Goal: Task Accomplishment & Management: Manage account settings

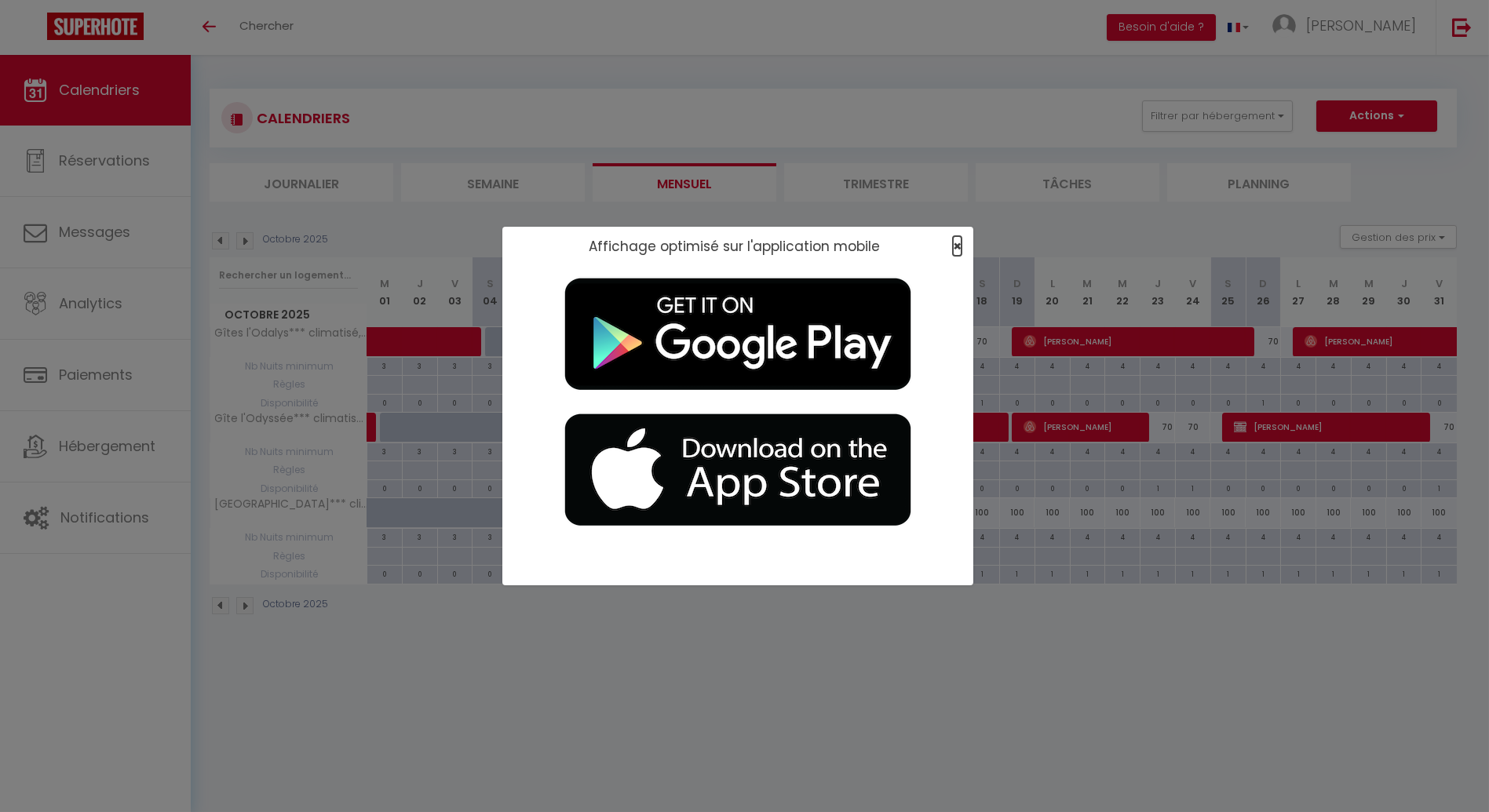
click at [953, 249] on span "×" at bounding box center [957, 246] width 8 height 19
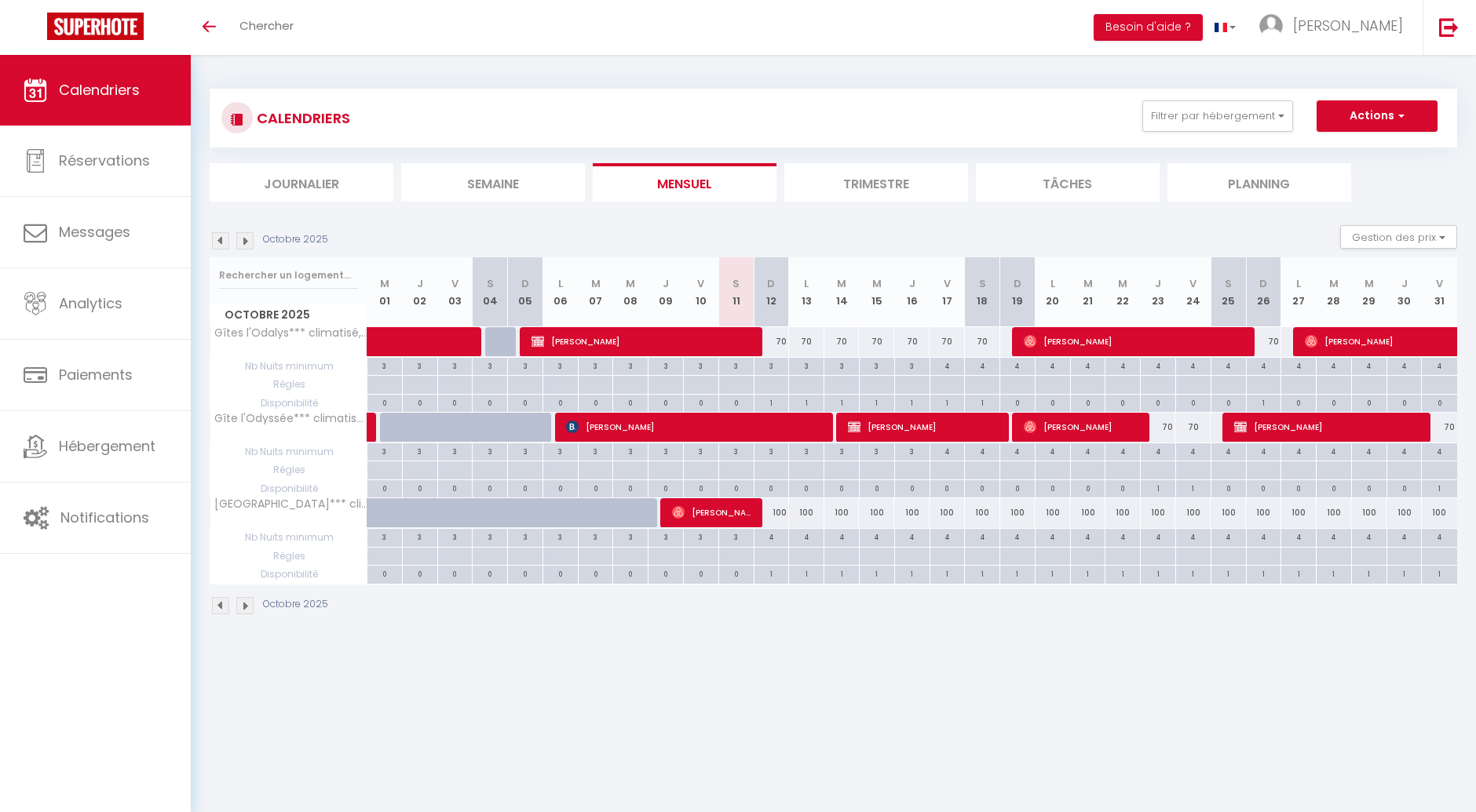
click at [248, 241] on img at bounding box center [245, 241] width 18 height 18
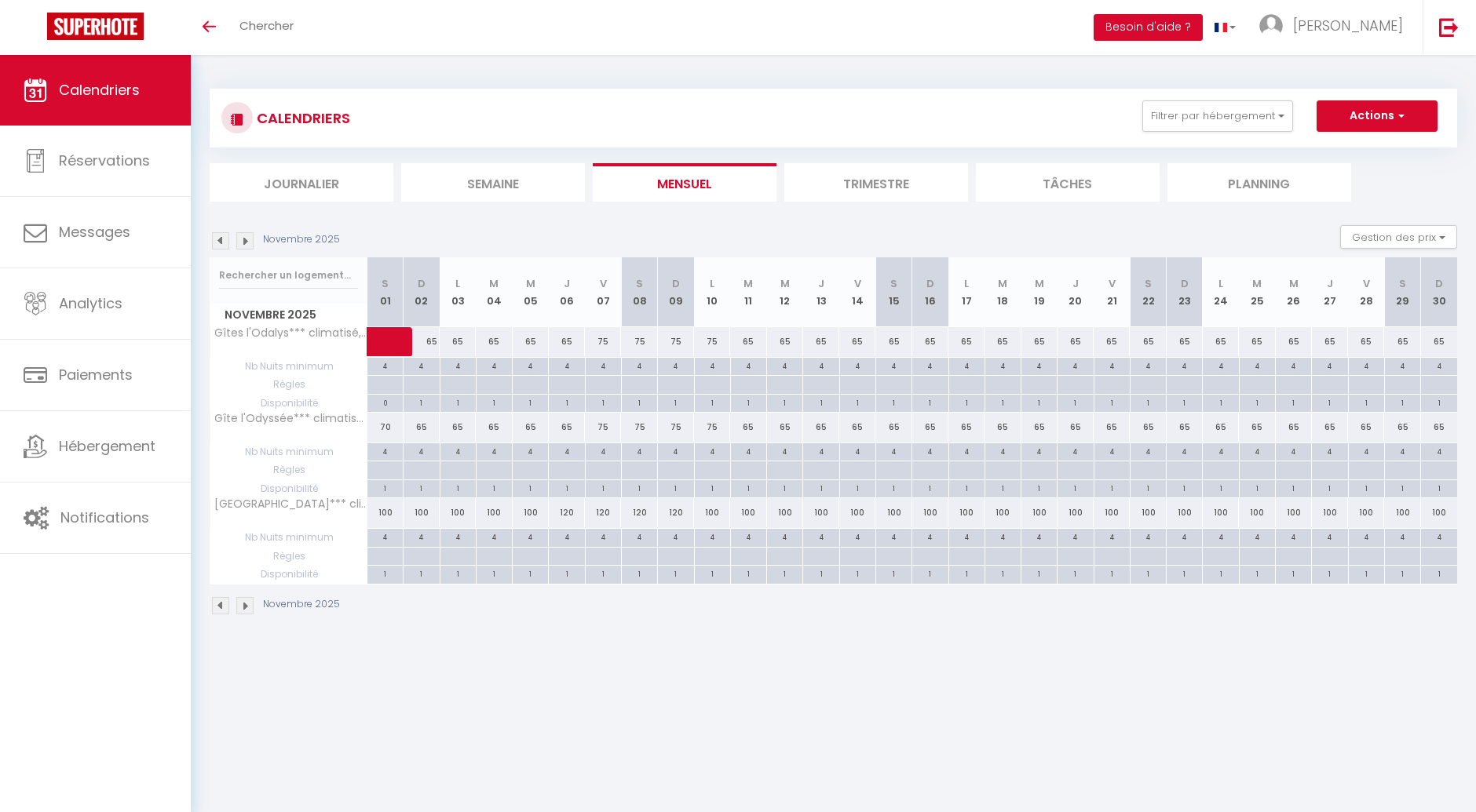
click at [212, 237] on img at bounding box center [221, 241] width 18 height 18
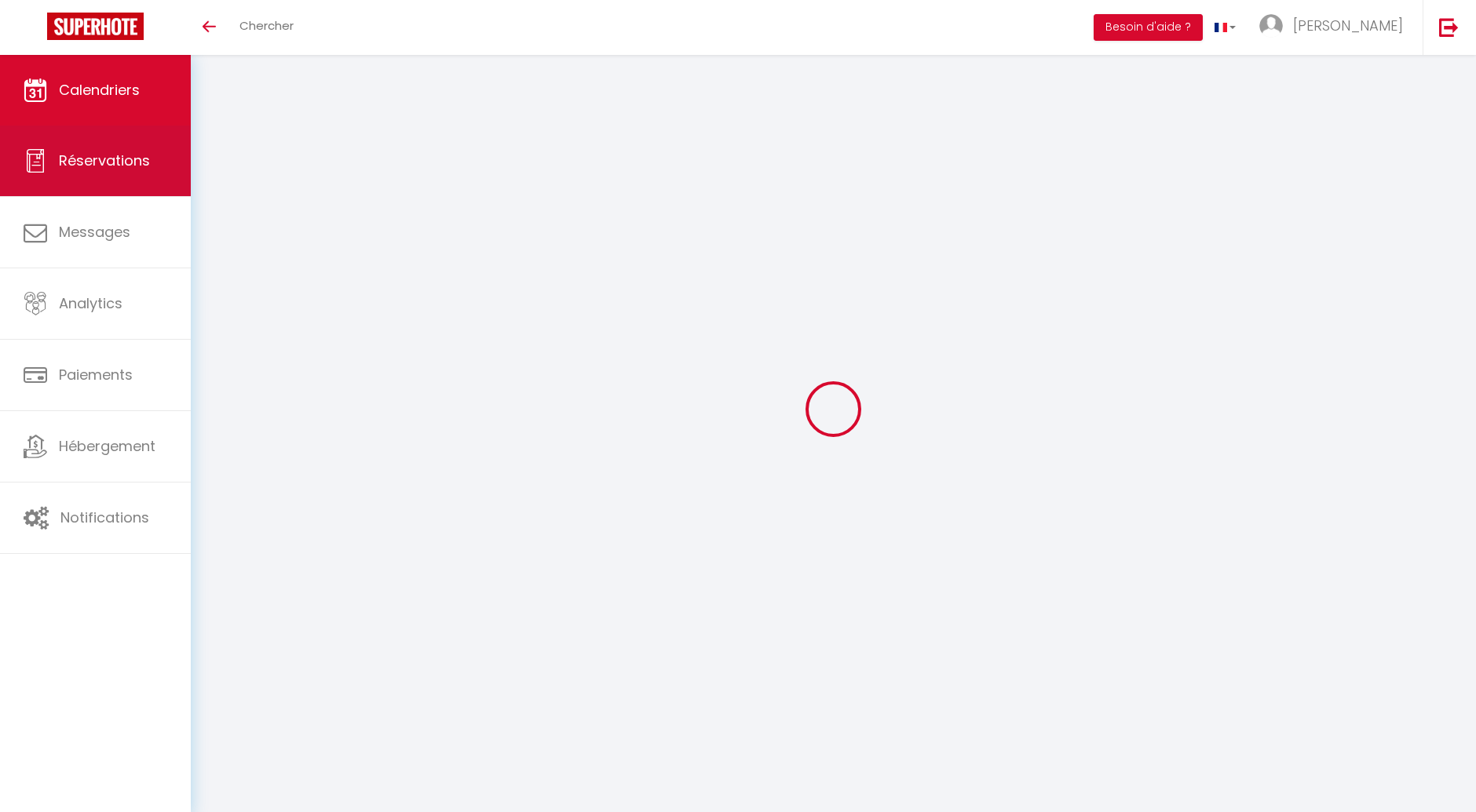
click at [81, 178] on link "Réservations" at bounding box center [95, 160] width 191 height 70
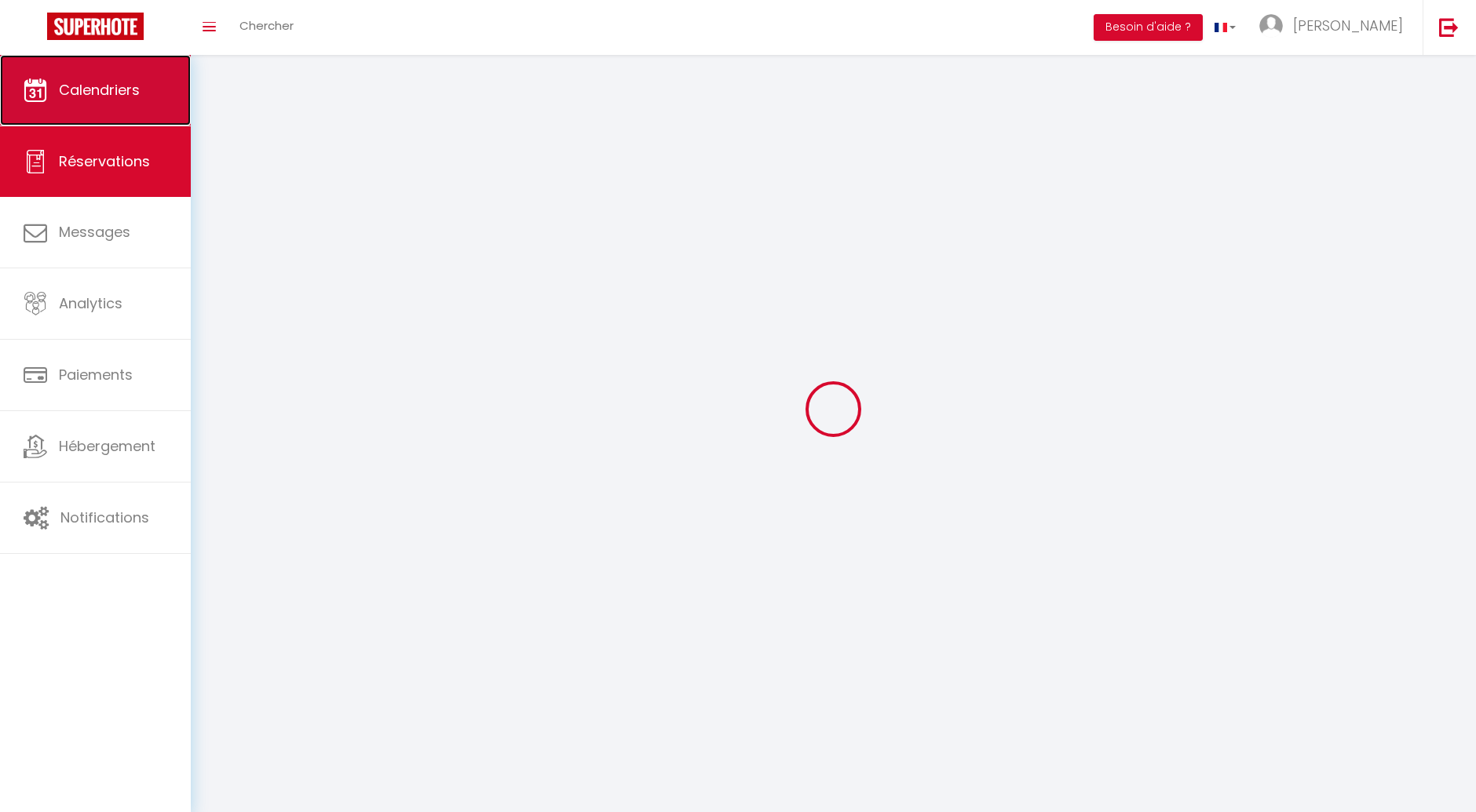
click at [111, 113] on link "Calendriers" at bounding box center [95, 90] width 191 height 70
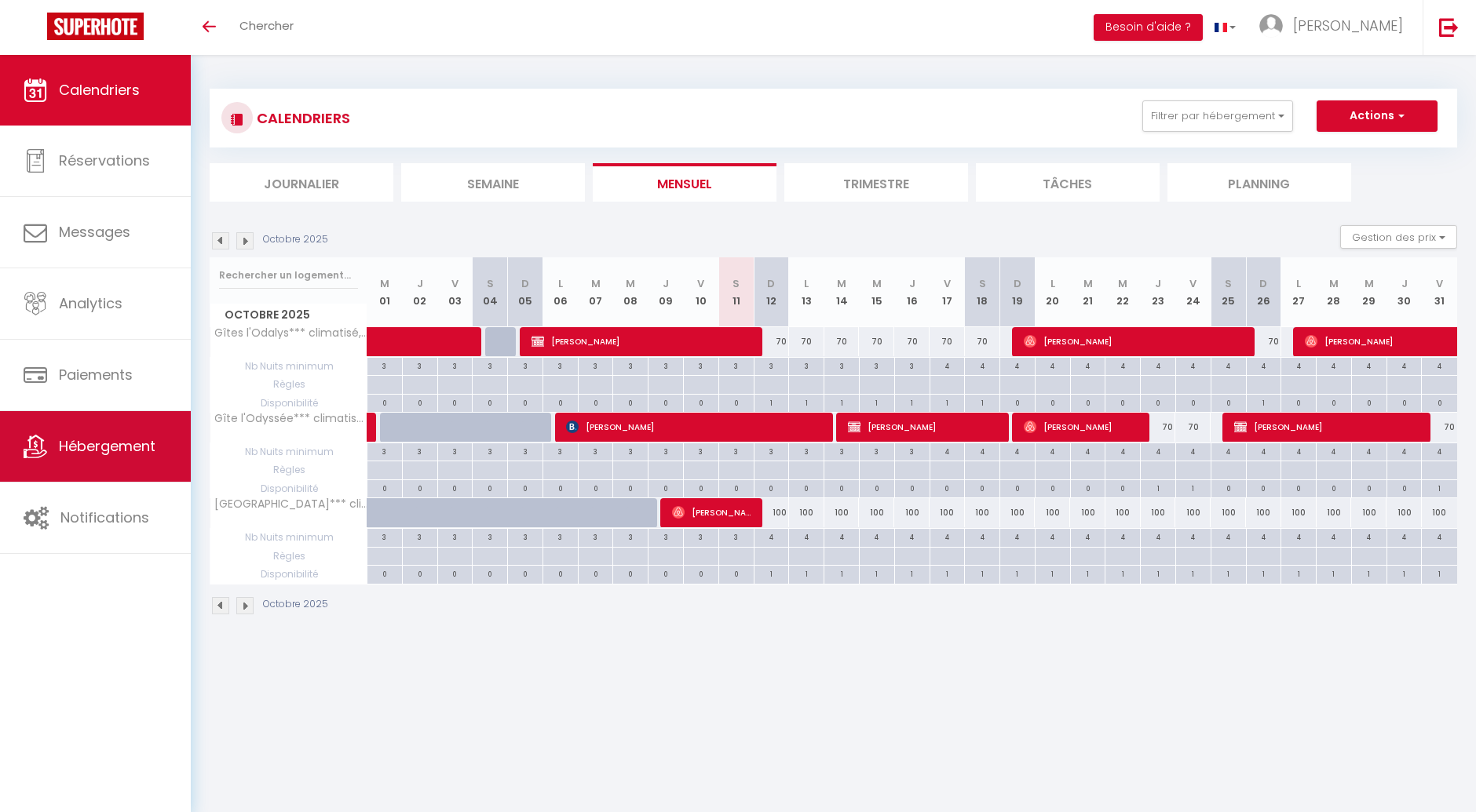
click at [113, 466] on link "Hébergement" at bounding box center [95, 447] width 191 height 70
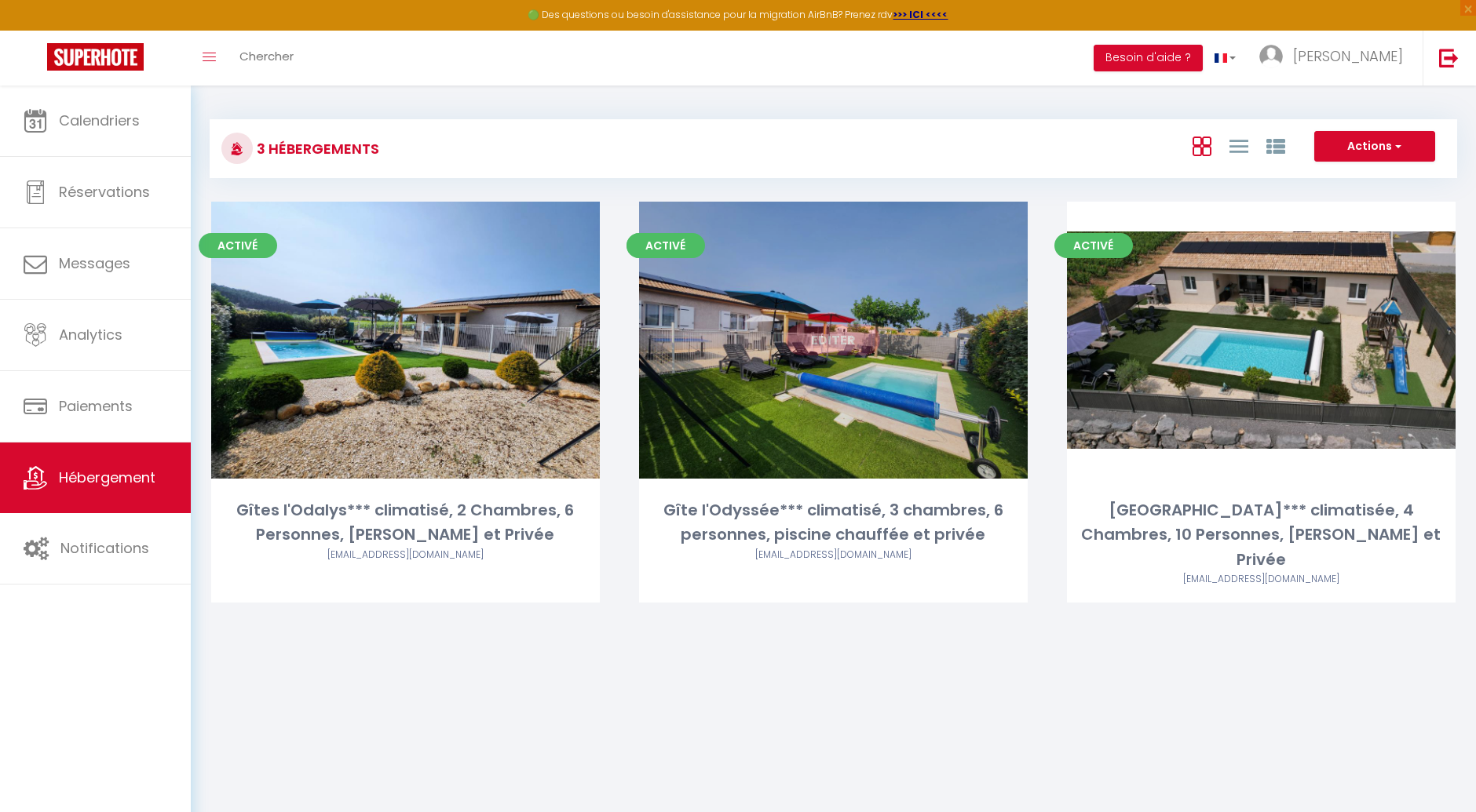
click at [825, 457] on div "Editer" at bounding box center [833, 340] width 388 height 277
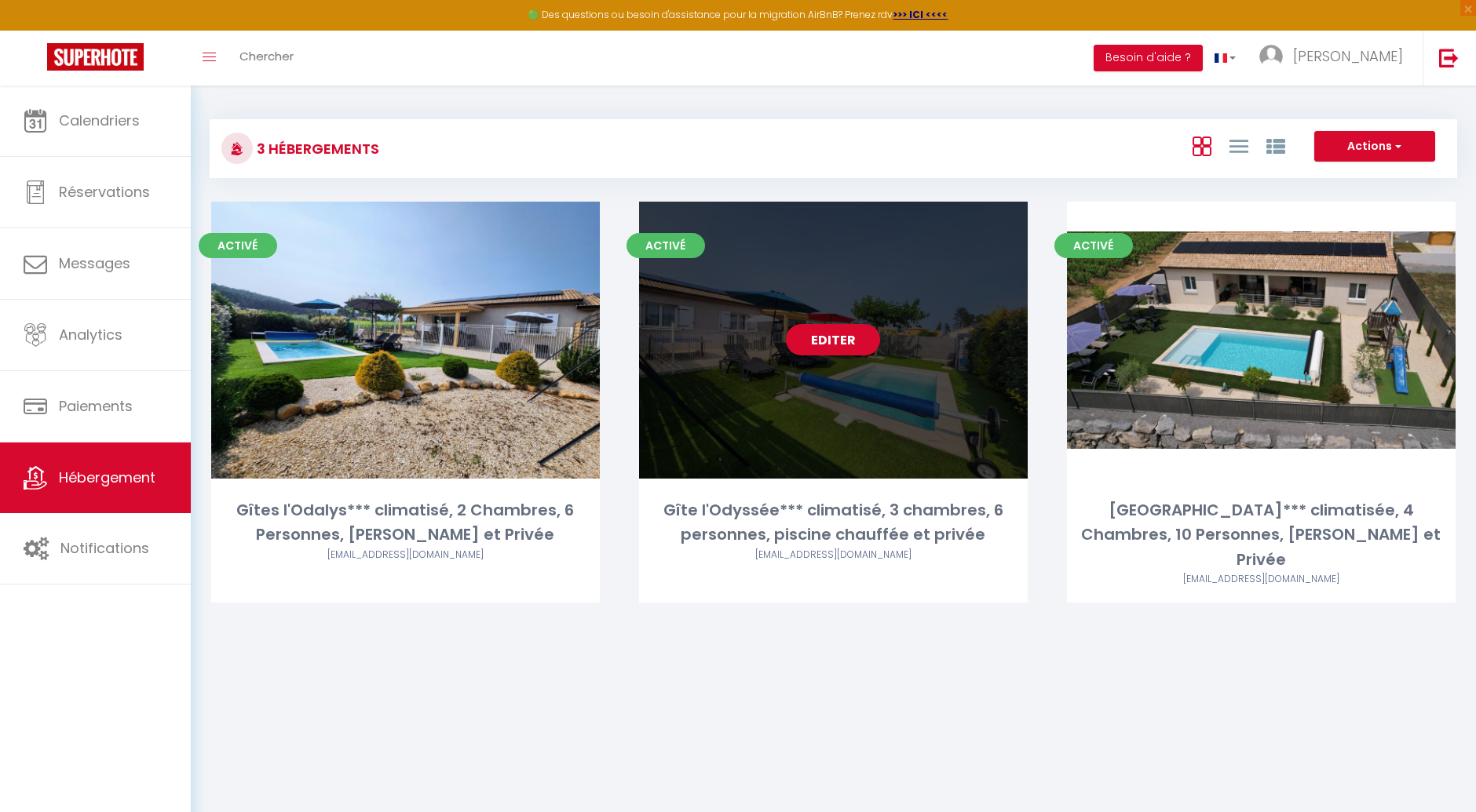
click at [837, 336] on link "Editer" at bounding box center [833, 340] width 95 height 32
select select "3"
select select "2"
select select "1"
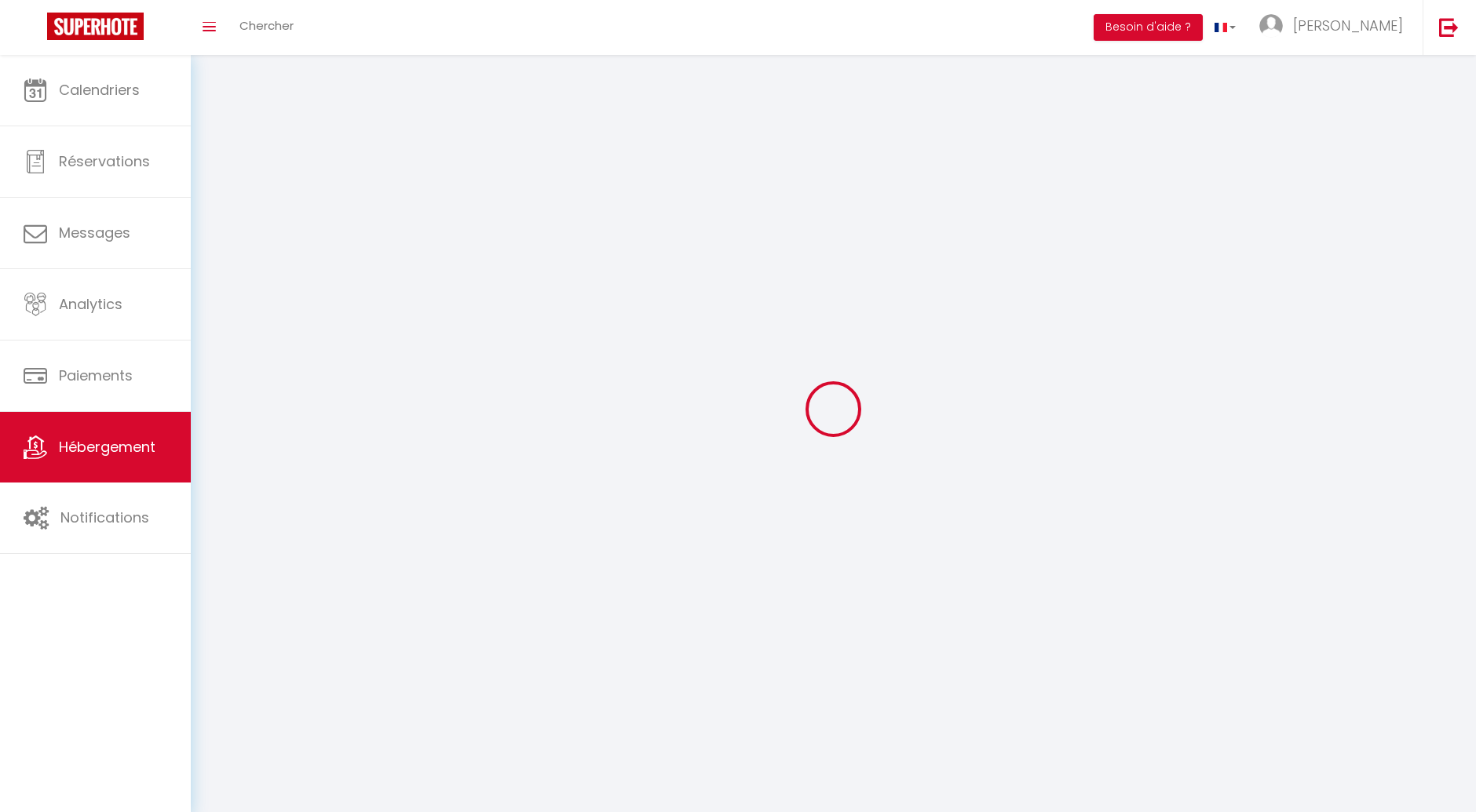
select select
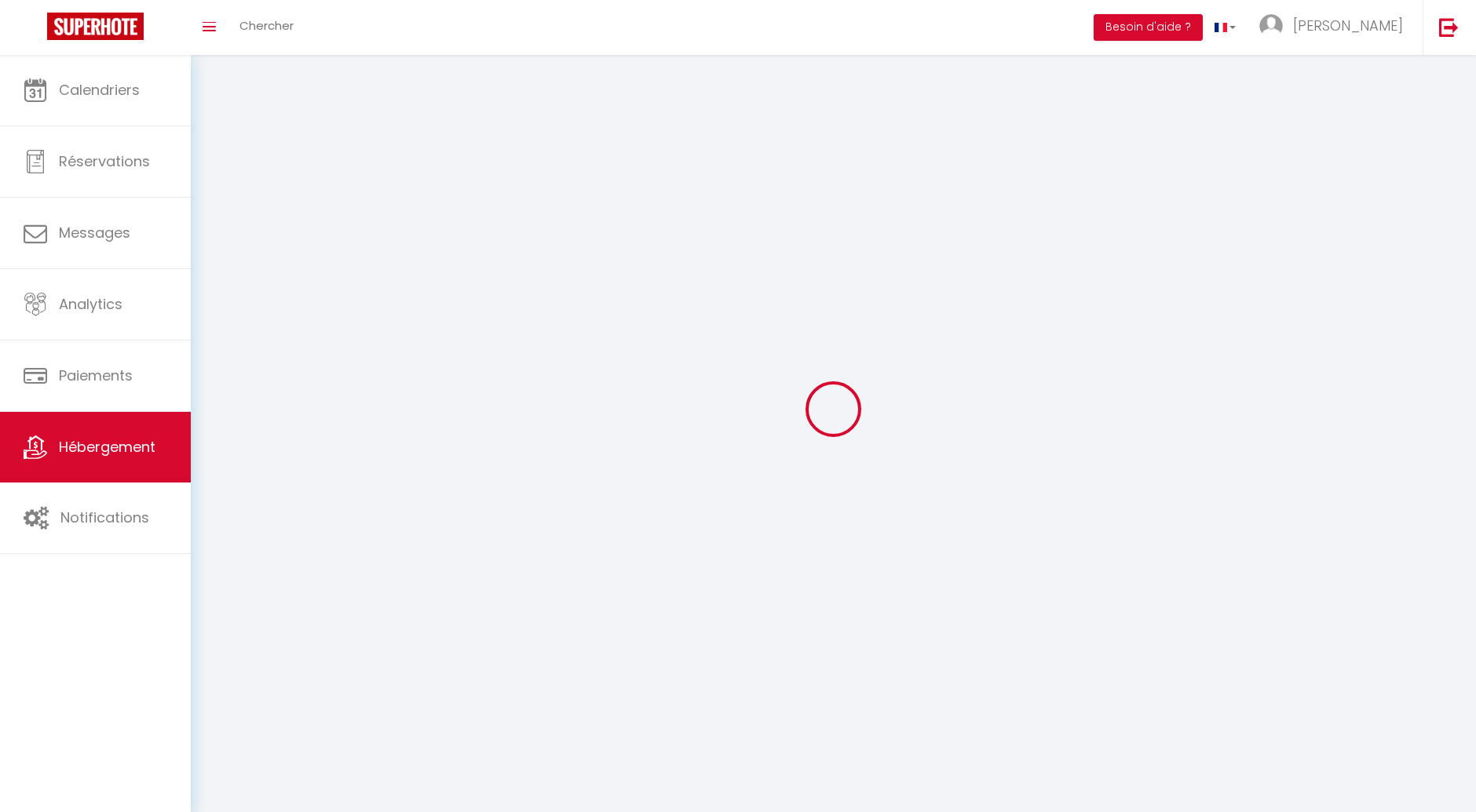
select select
checkbox input "false"
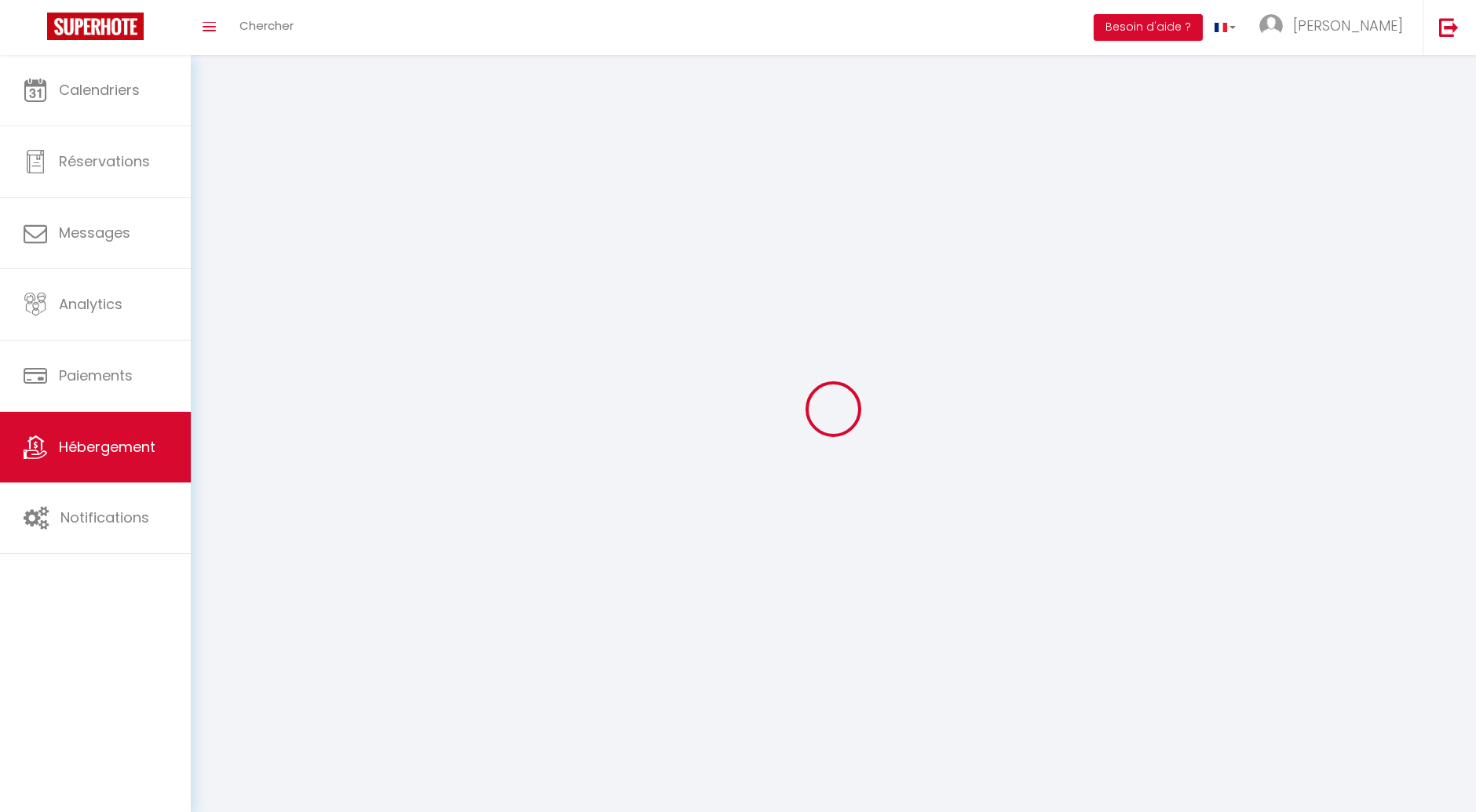
select select
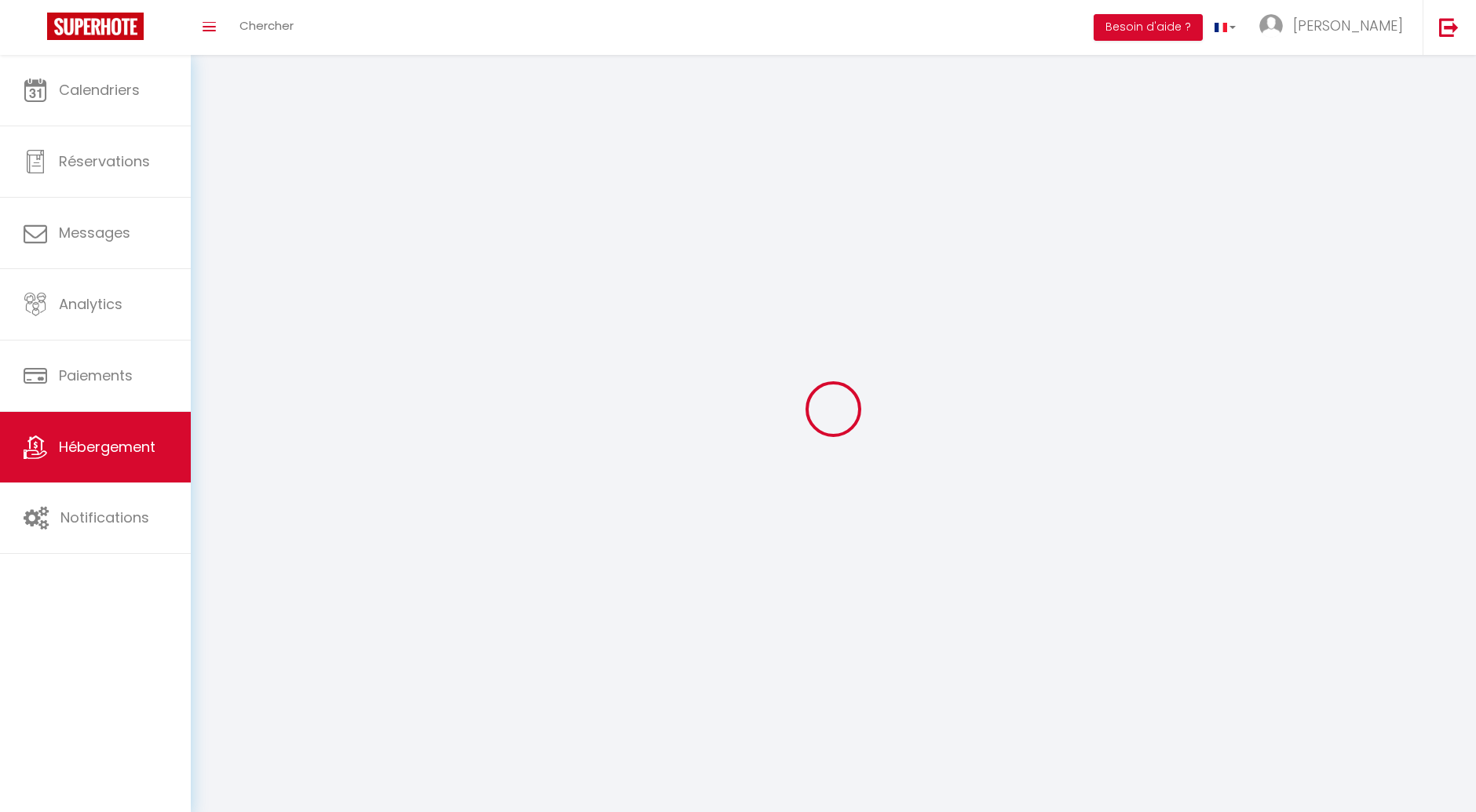
select select
checkbox input "false"
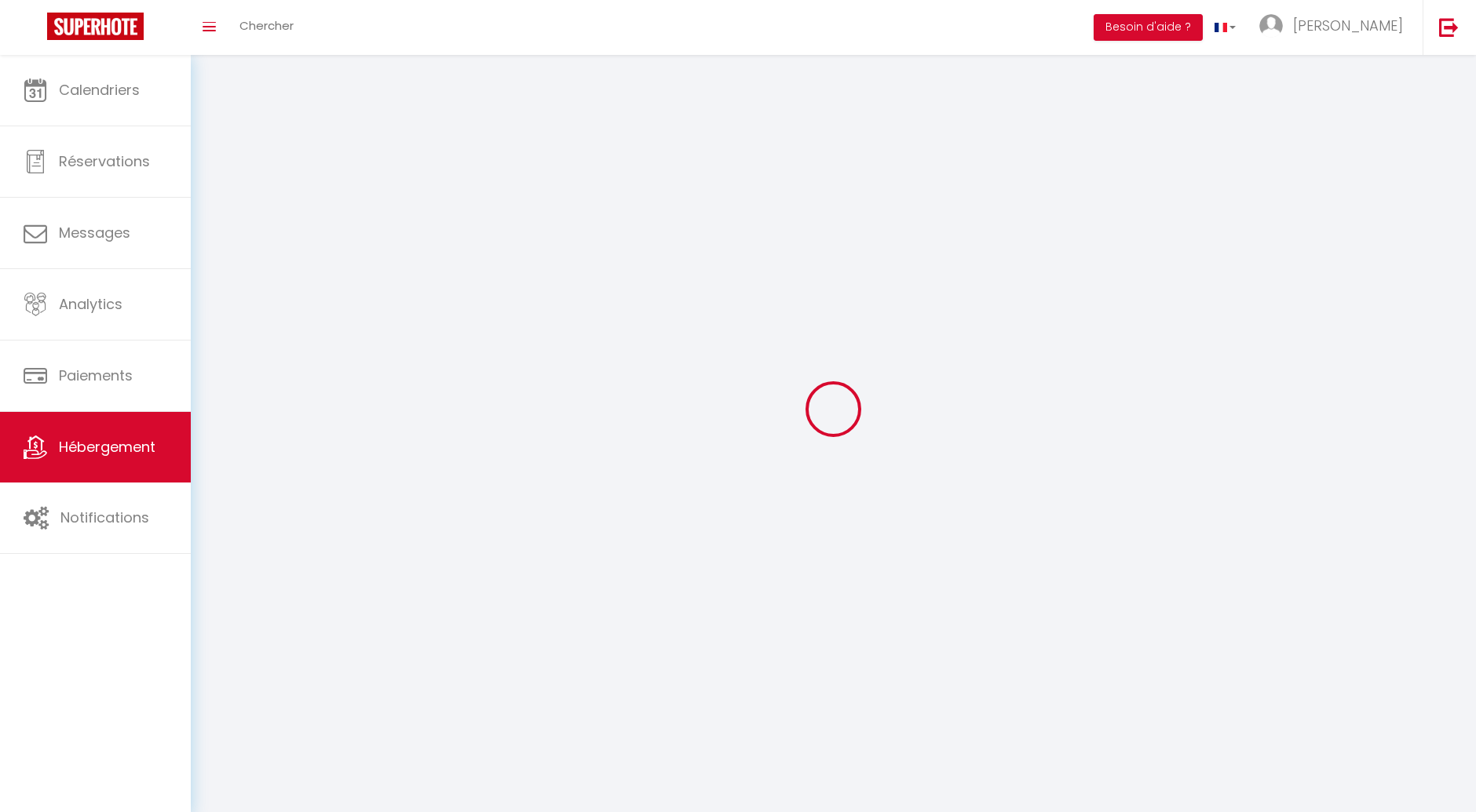
checkbox input "false"
select select
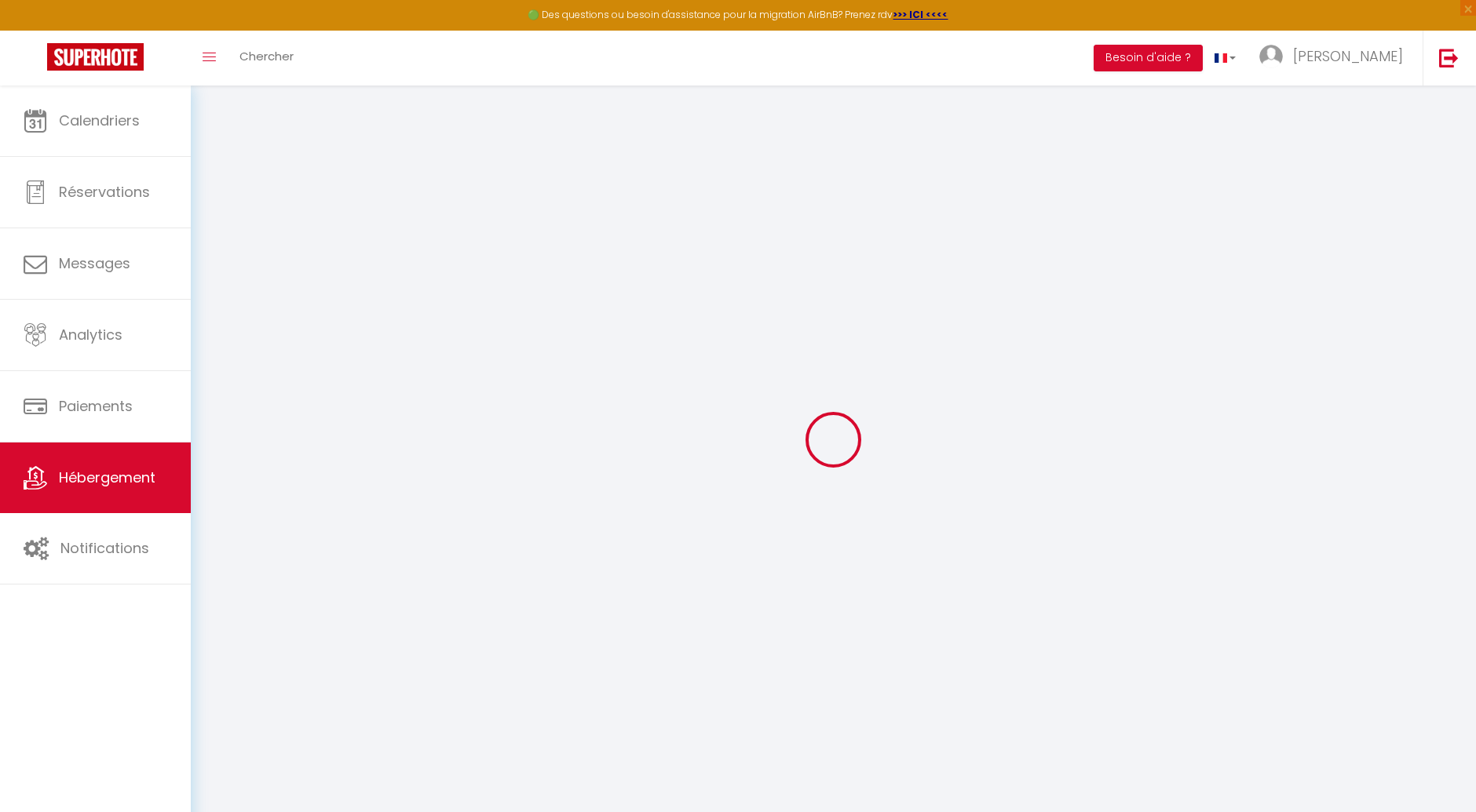
select select "3730-47917326"
select select "+ 27 %"
select select "+ 31 %"
checkbox input "false"
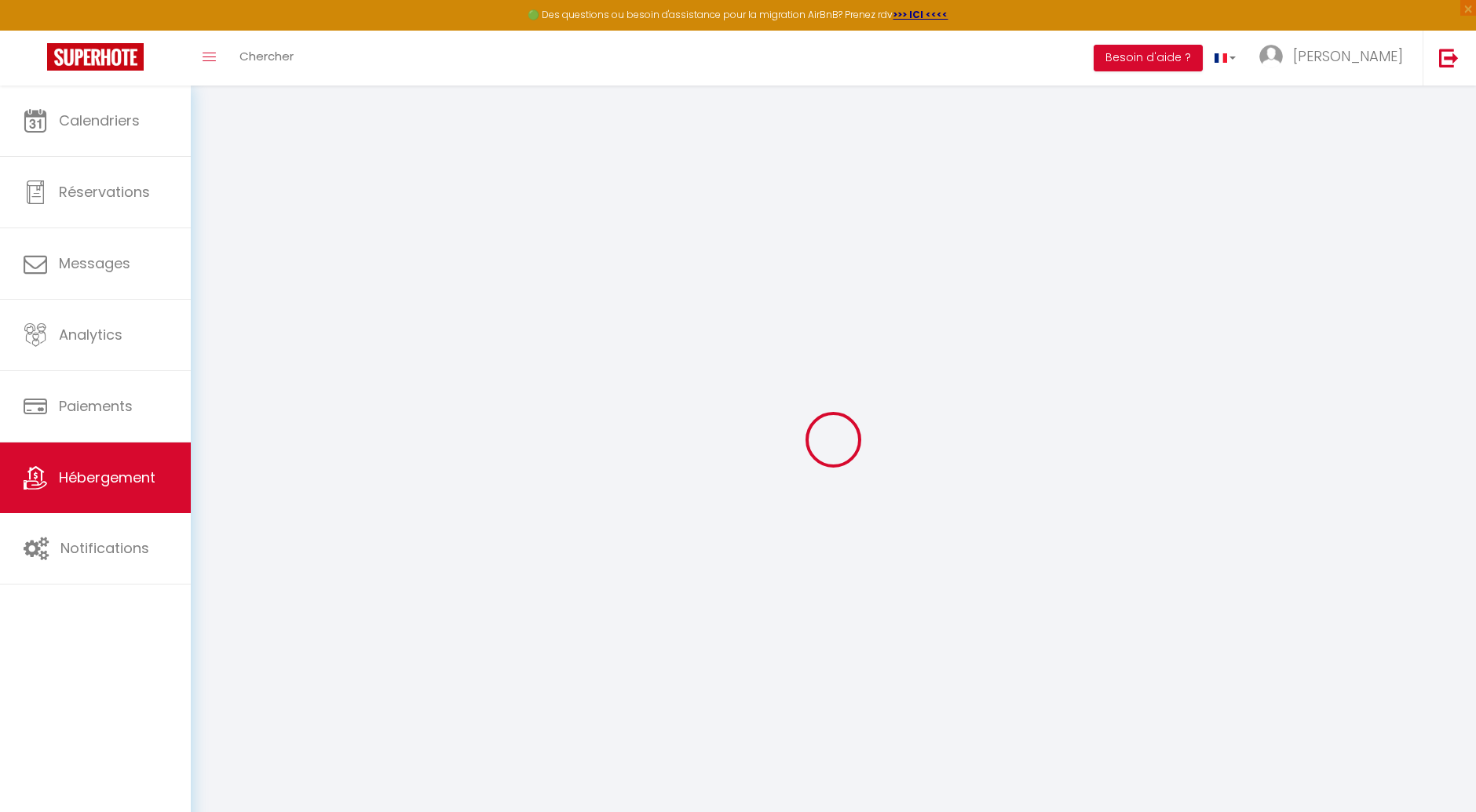
checkbox input "true"
checkbox input "false"
select select "well_reviewed_guests"
select select "EUR"
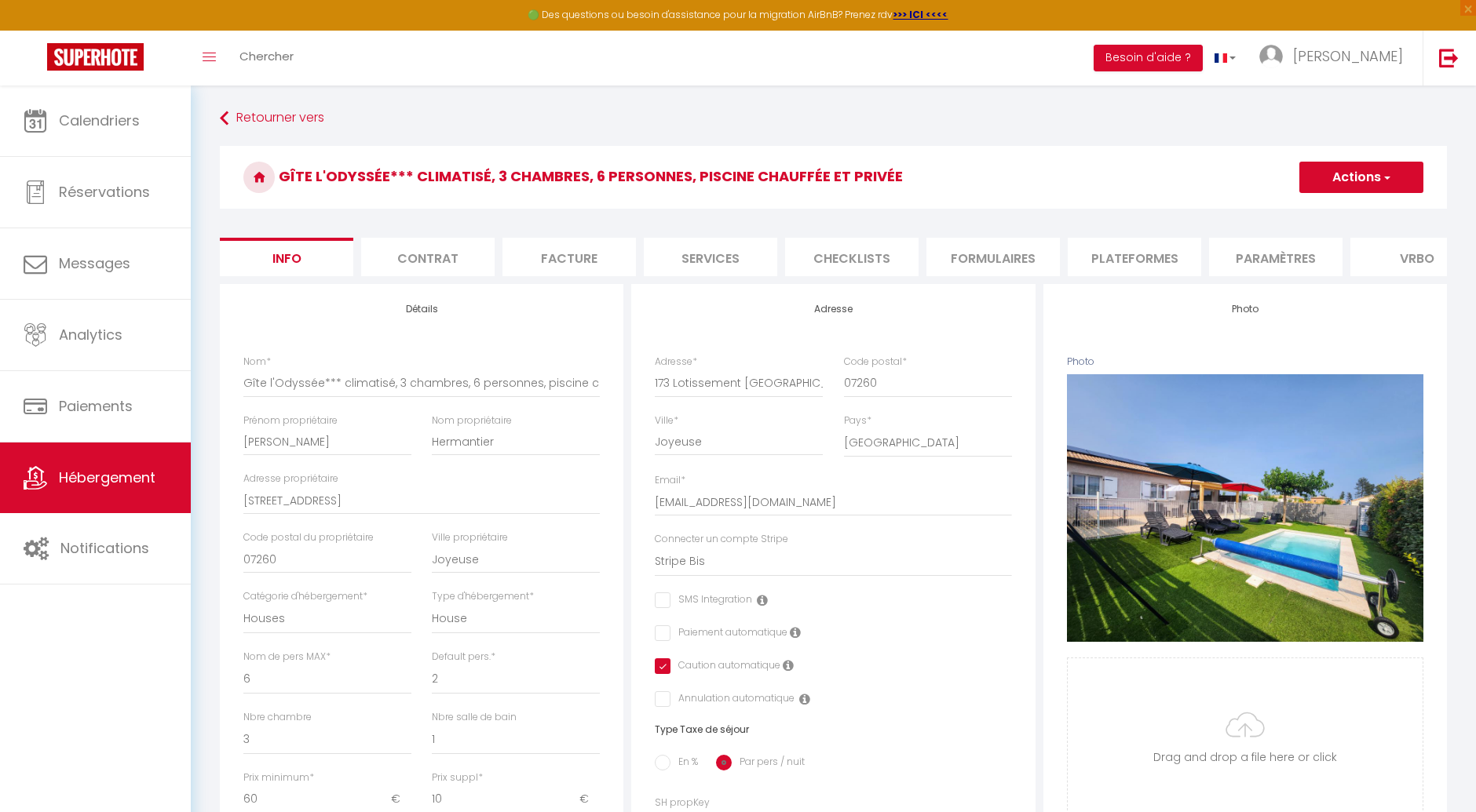
click at [1121, 268] on li "Plateformes" at bounding box center [1134, 257] width 134 height 38
select select
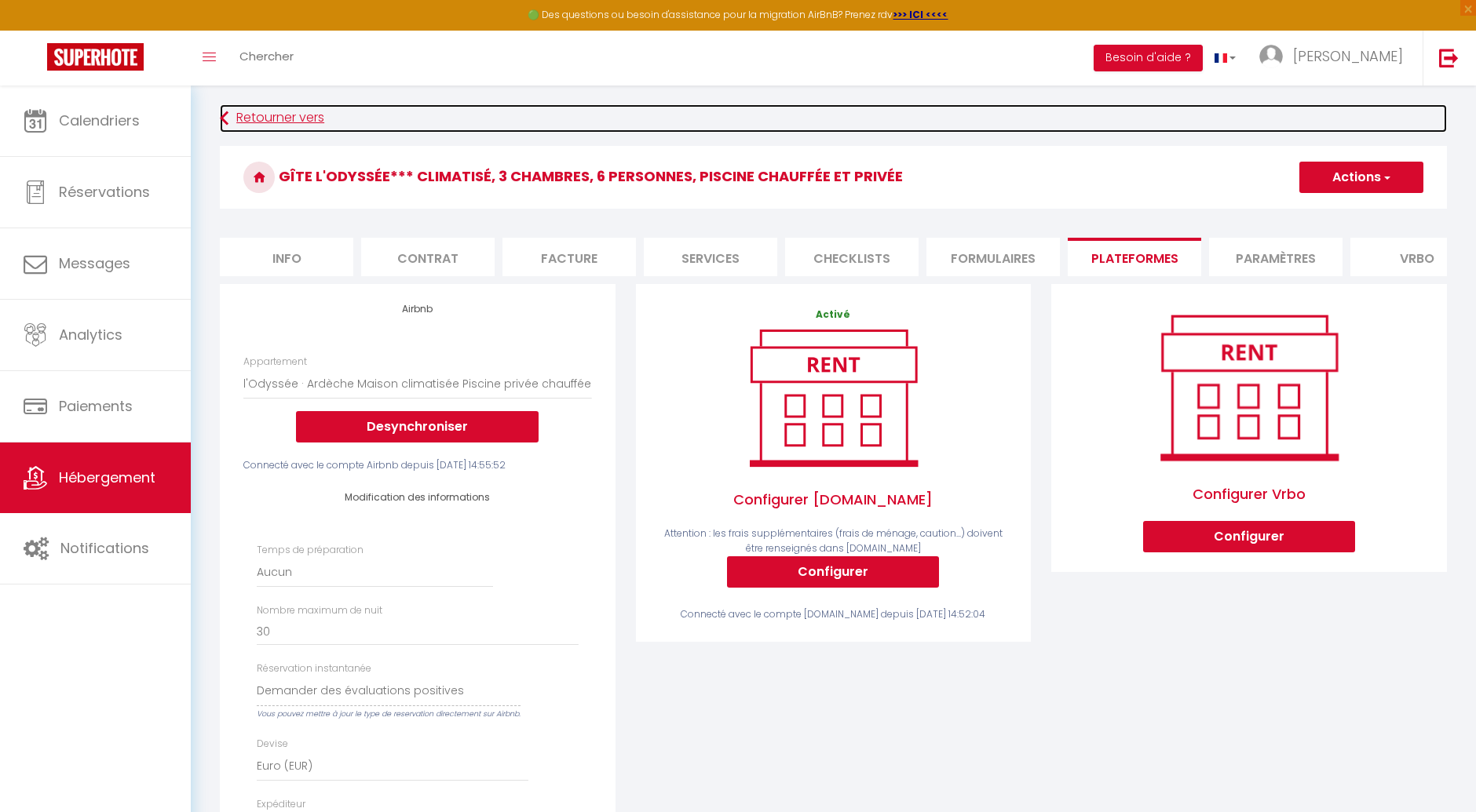
click at [267, 121] on link "Retourner vers" at bounding box center [833, 119] width 1227 height 28
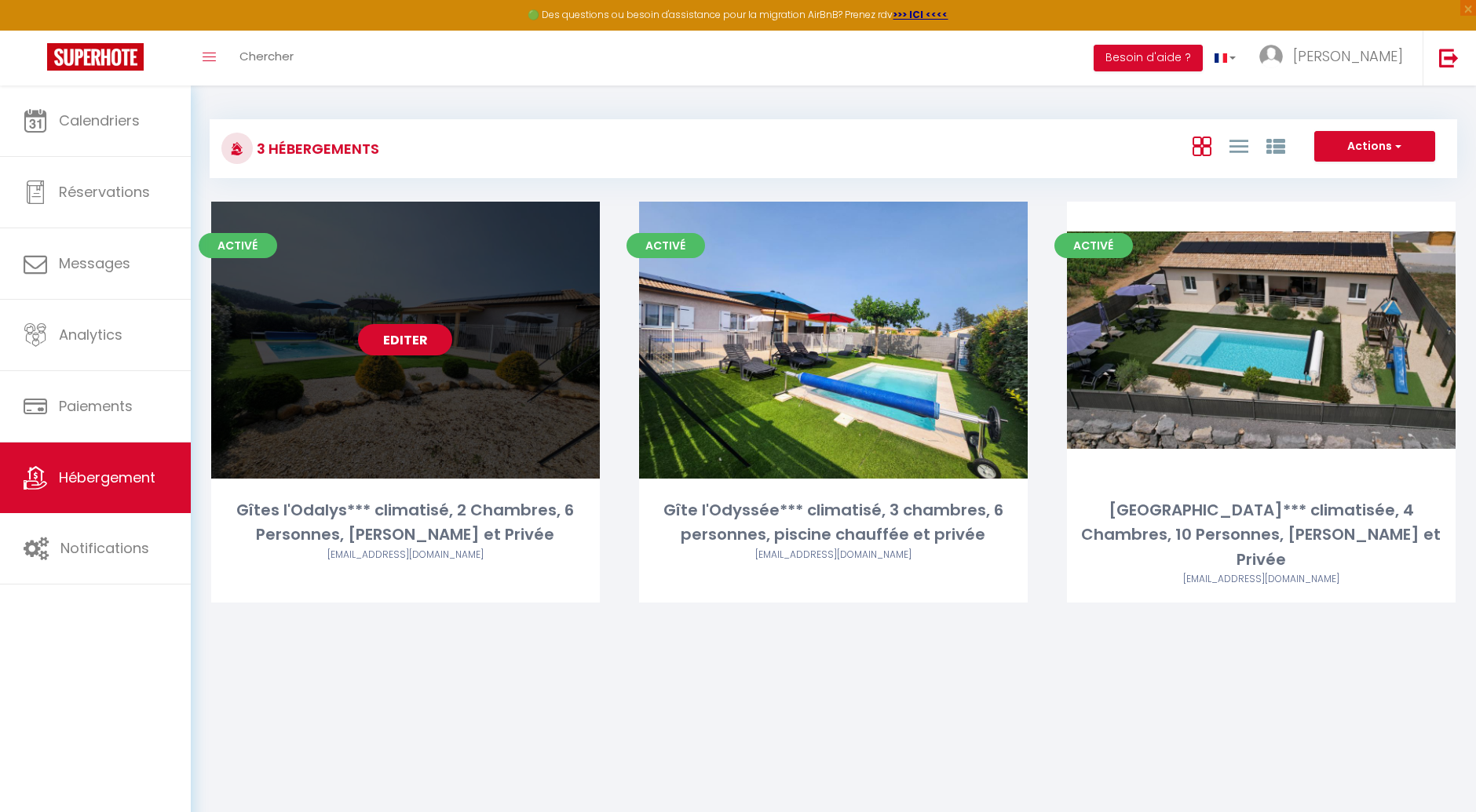
click at [417, 427] on div "Editer" at bounding box center [405, 340] width 388 height 277
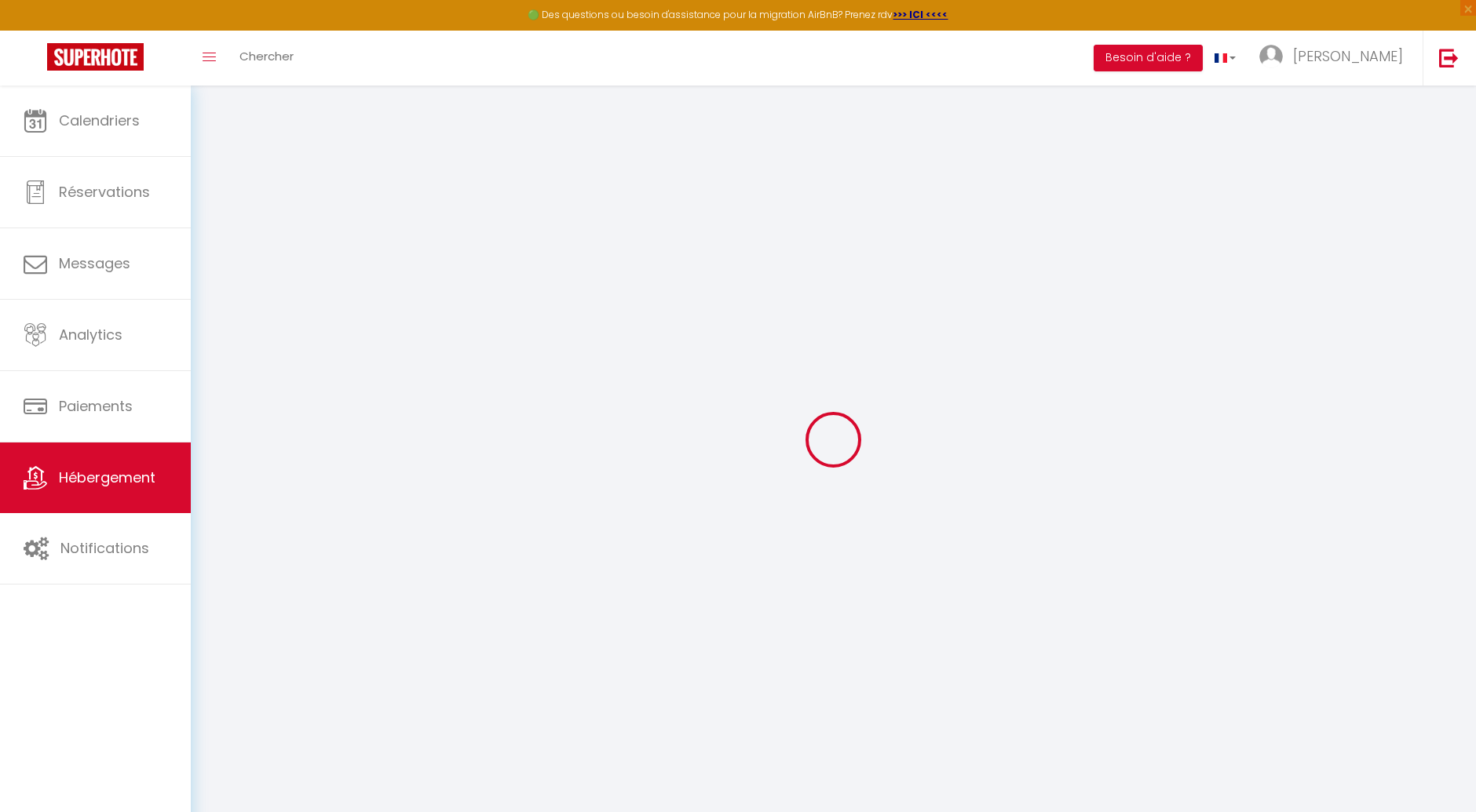
select select "3730-47916178"
checkbox input "false"
checkbox input "true"
checkbox input "false"
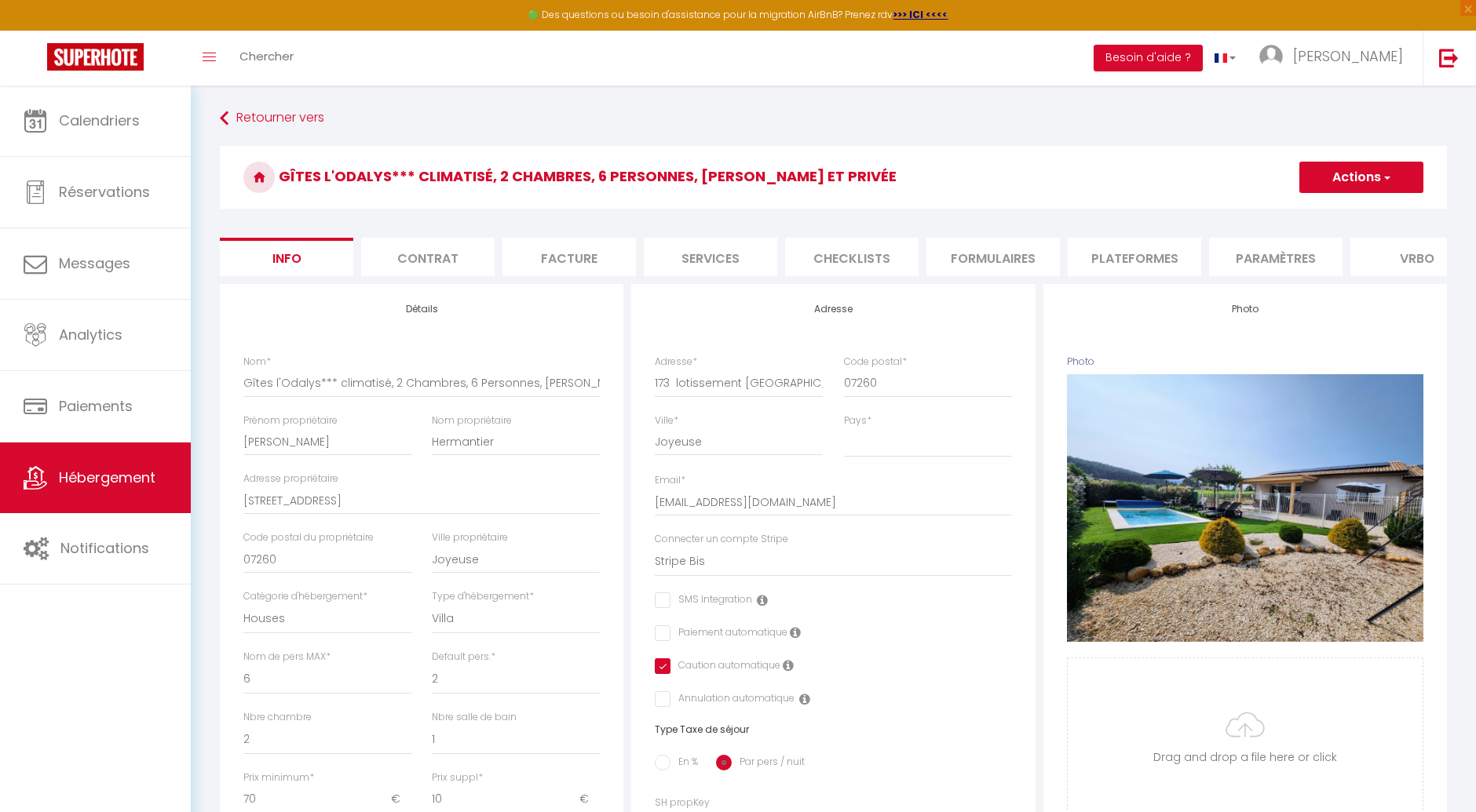
click at [1152, 261] on li "Plateformes" at bounding box center [1134, 257] width 134 height 38
select select
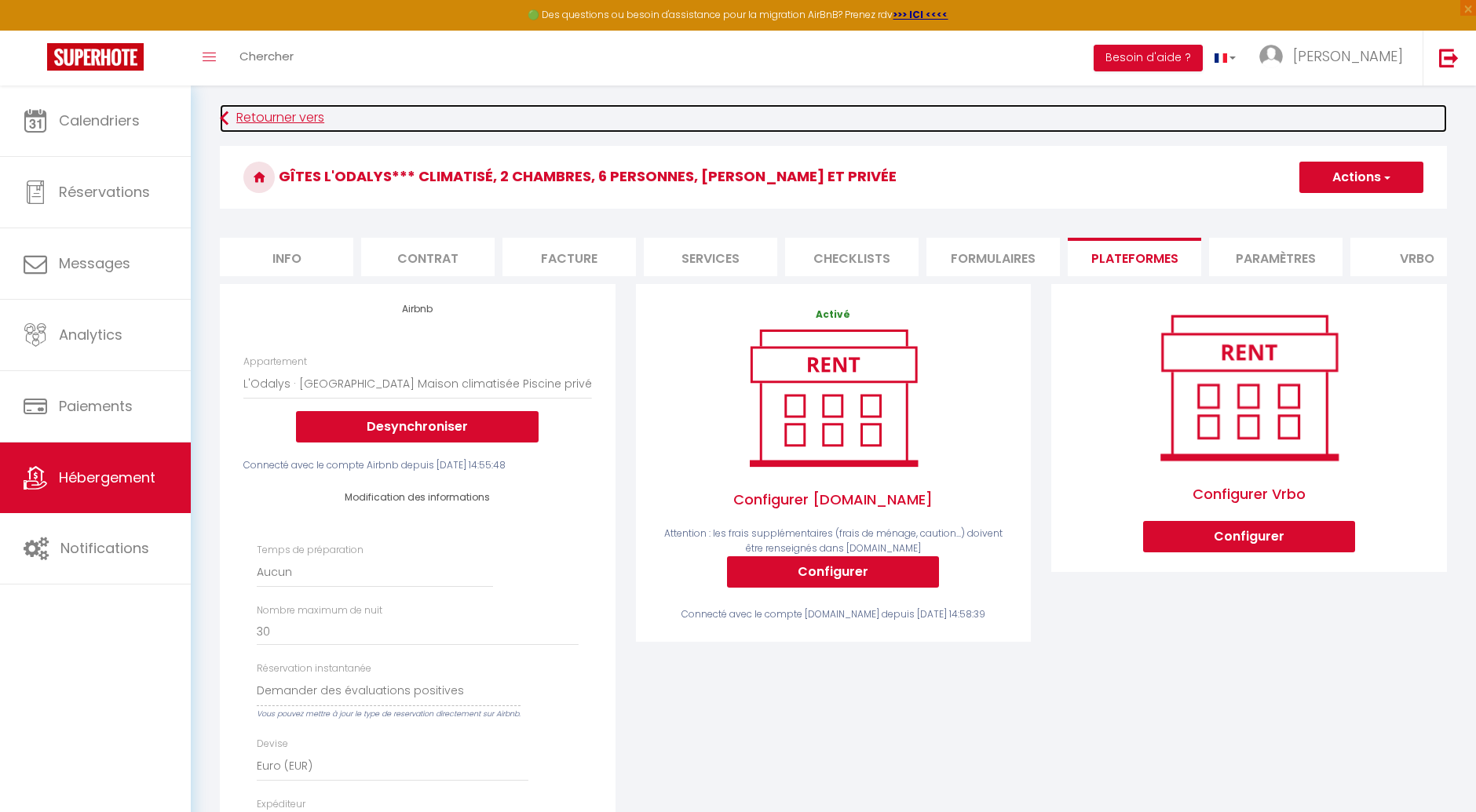
click at [251, 118] on link "Retourner vers" at bounding box center [833, 119] width 1227 height 28
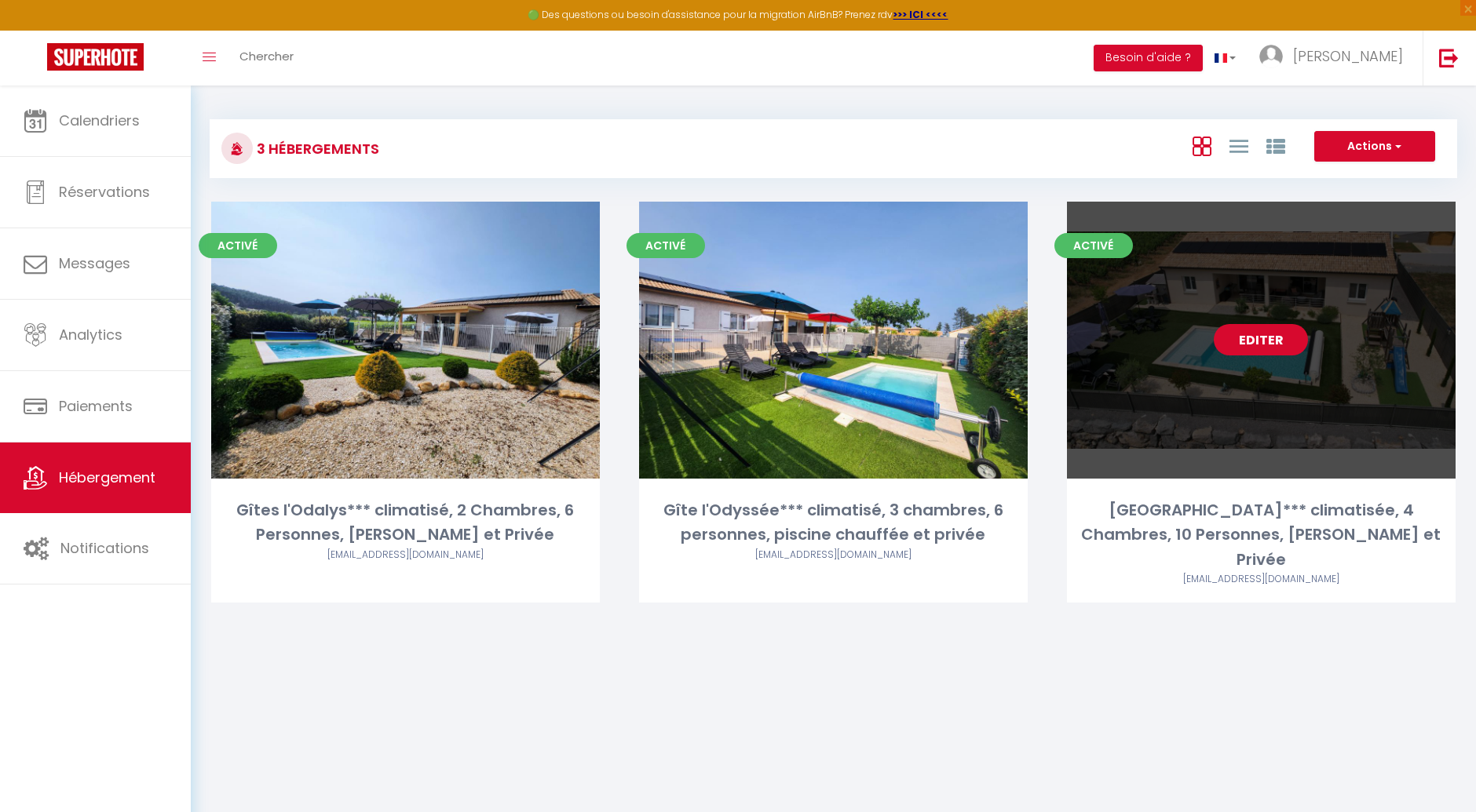
click at [1262, 350] on link "Editer" at bounding box center [1261, 340] width 95 height 32
select select "3"
select select "2"
select select "1"
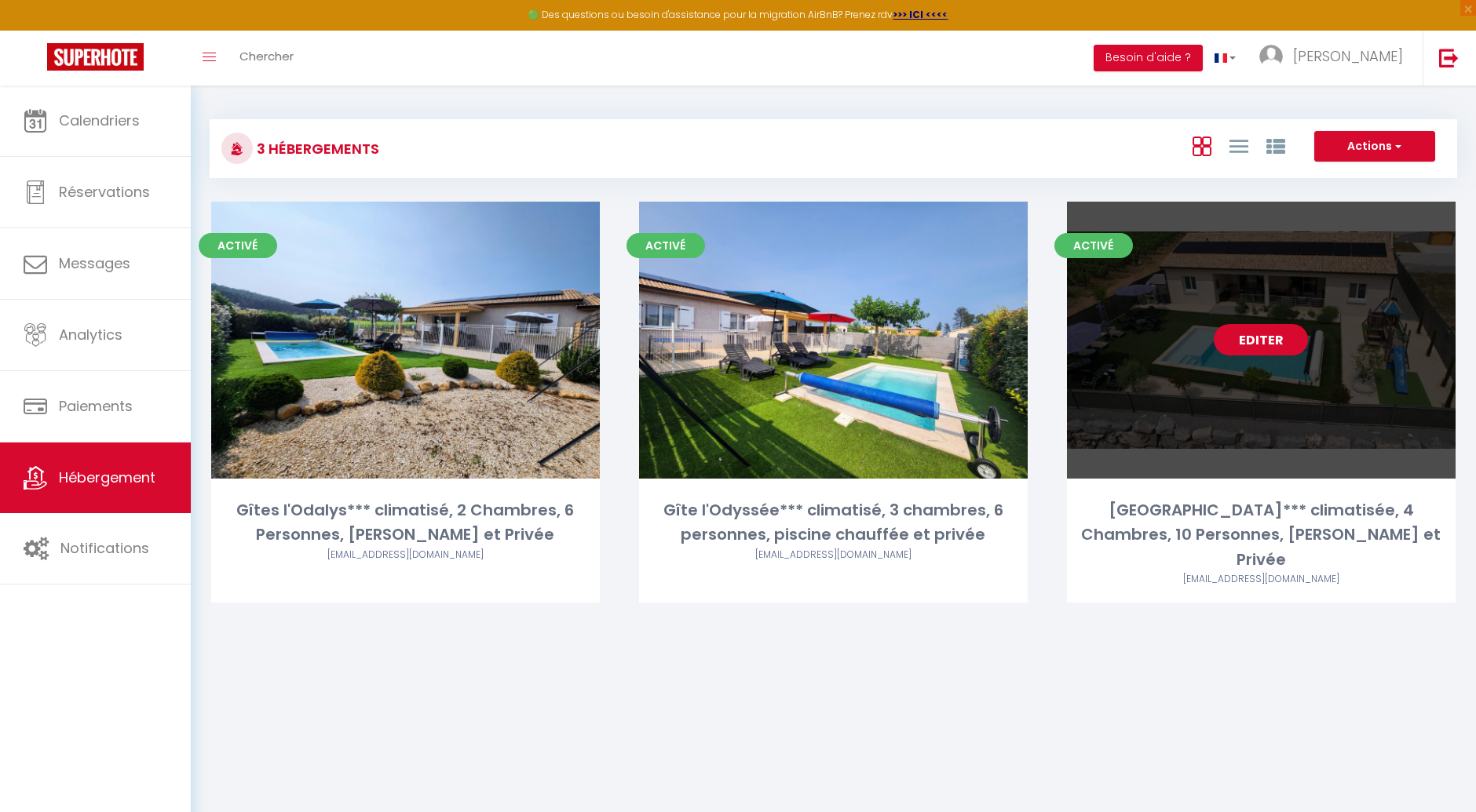
select select
select select "28"
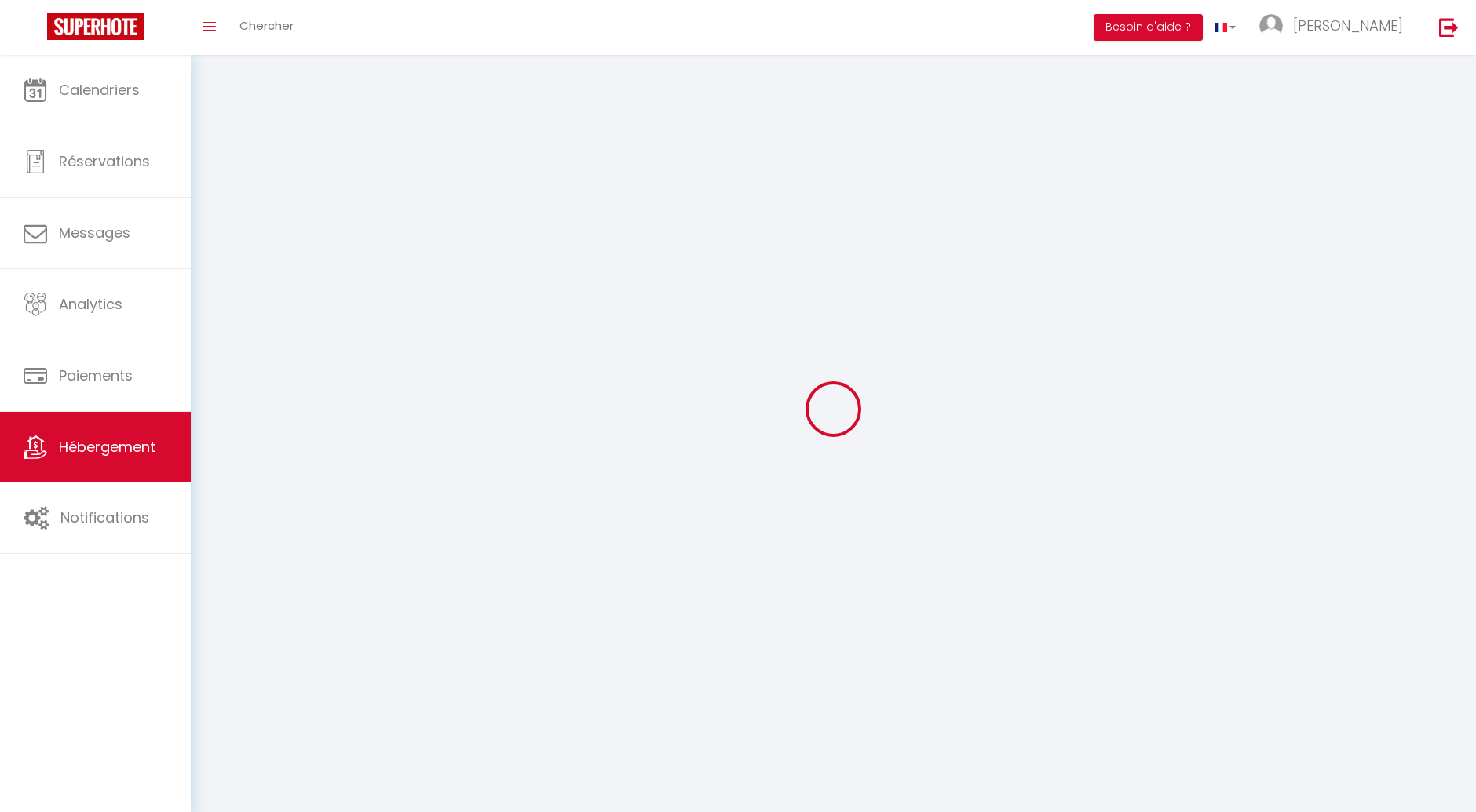
select select
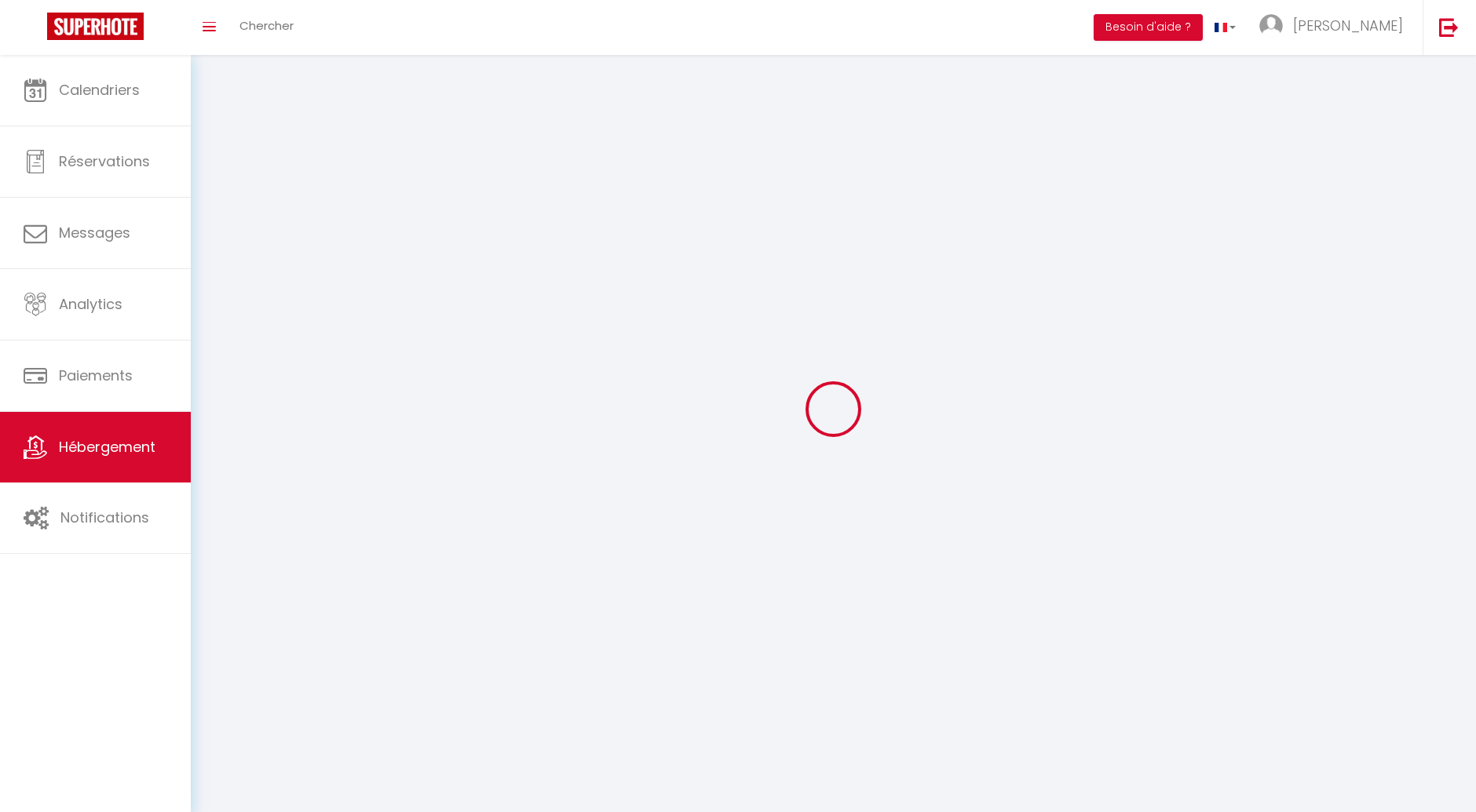
select select
checkbox input "false"
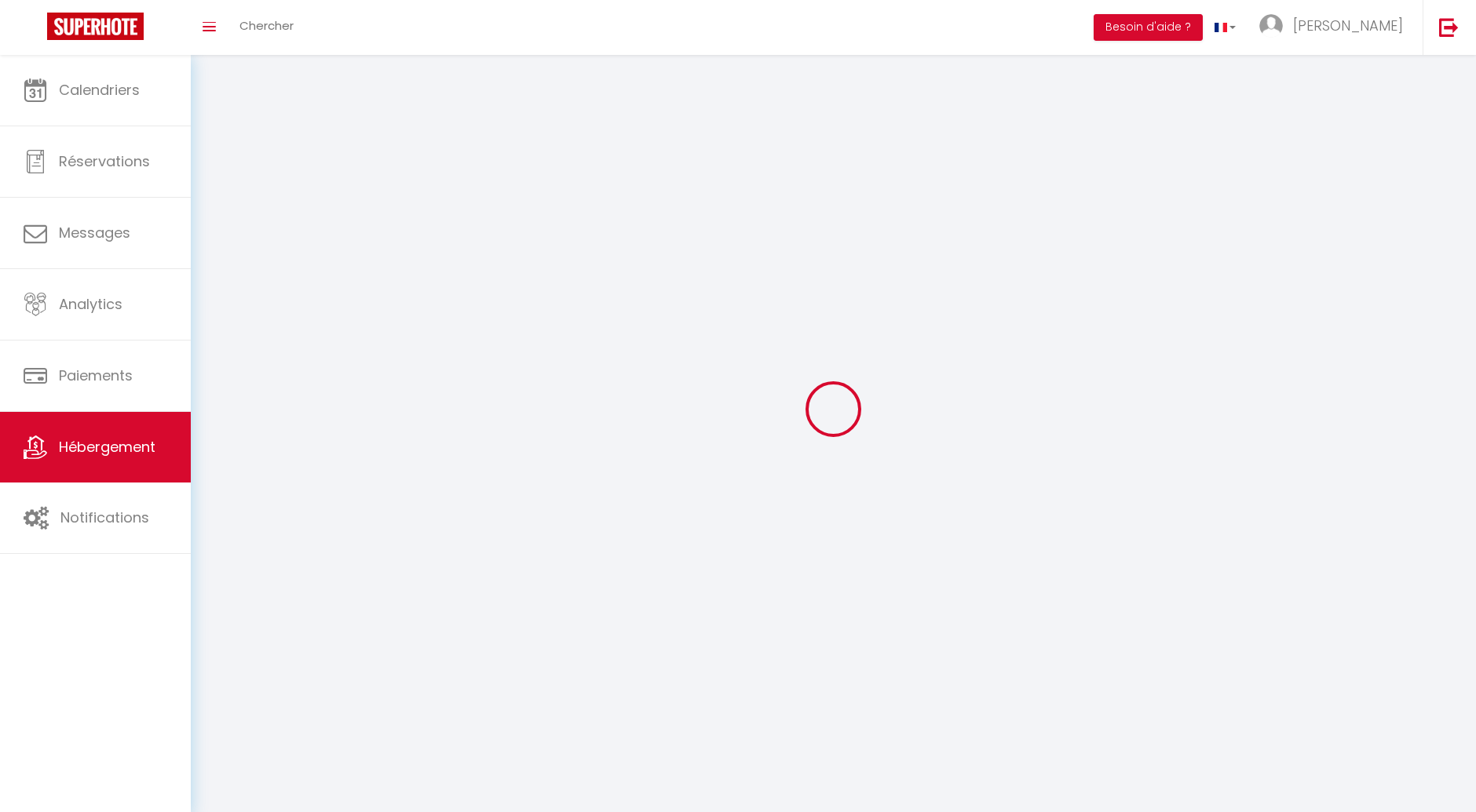
select select
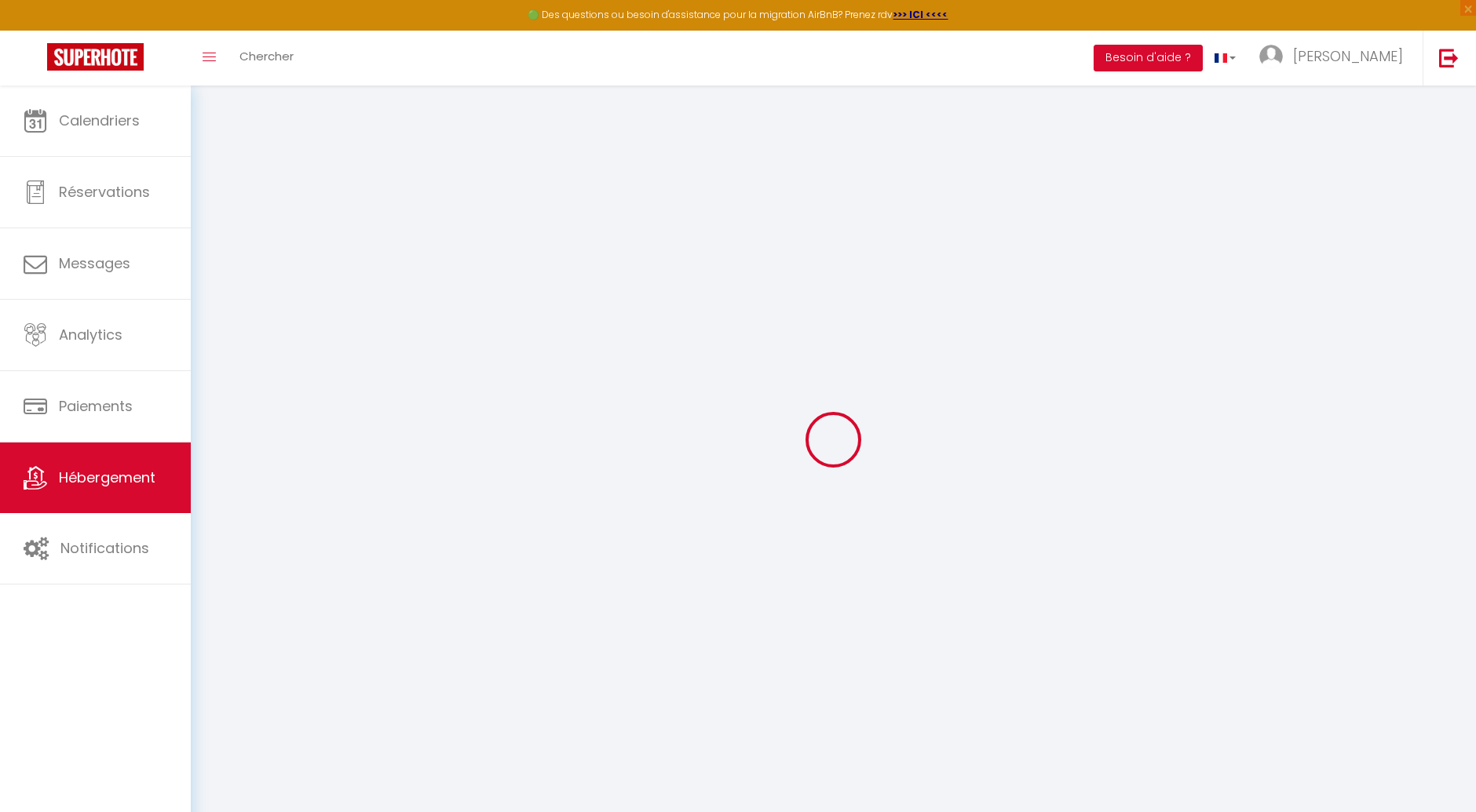
select select
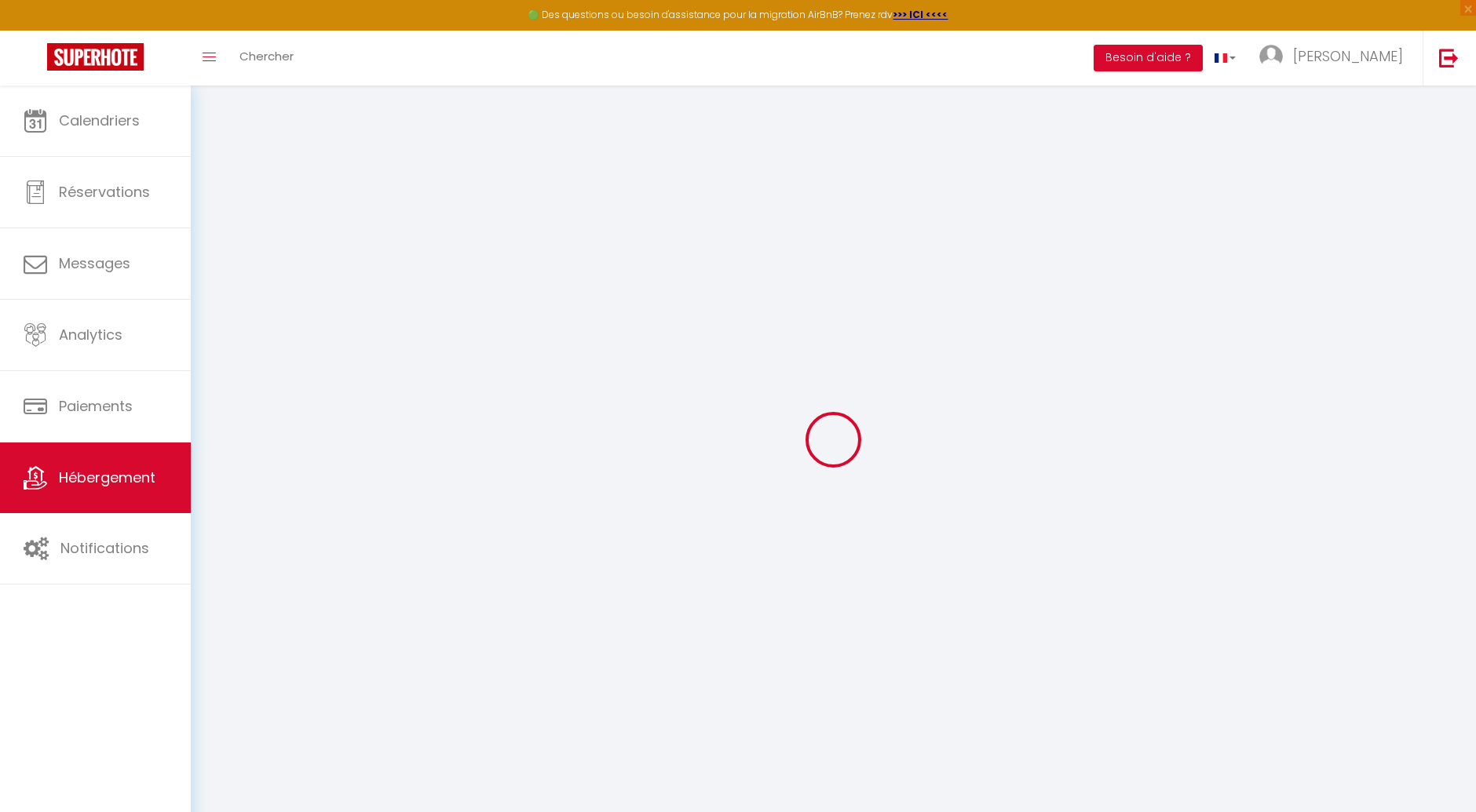
select select
checkbox input "false"
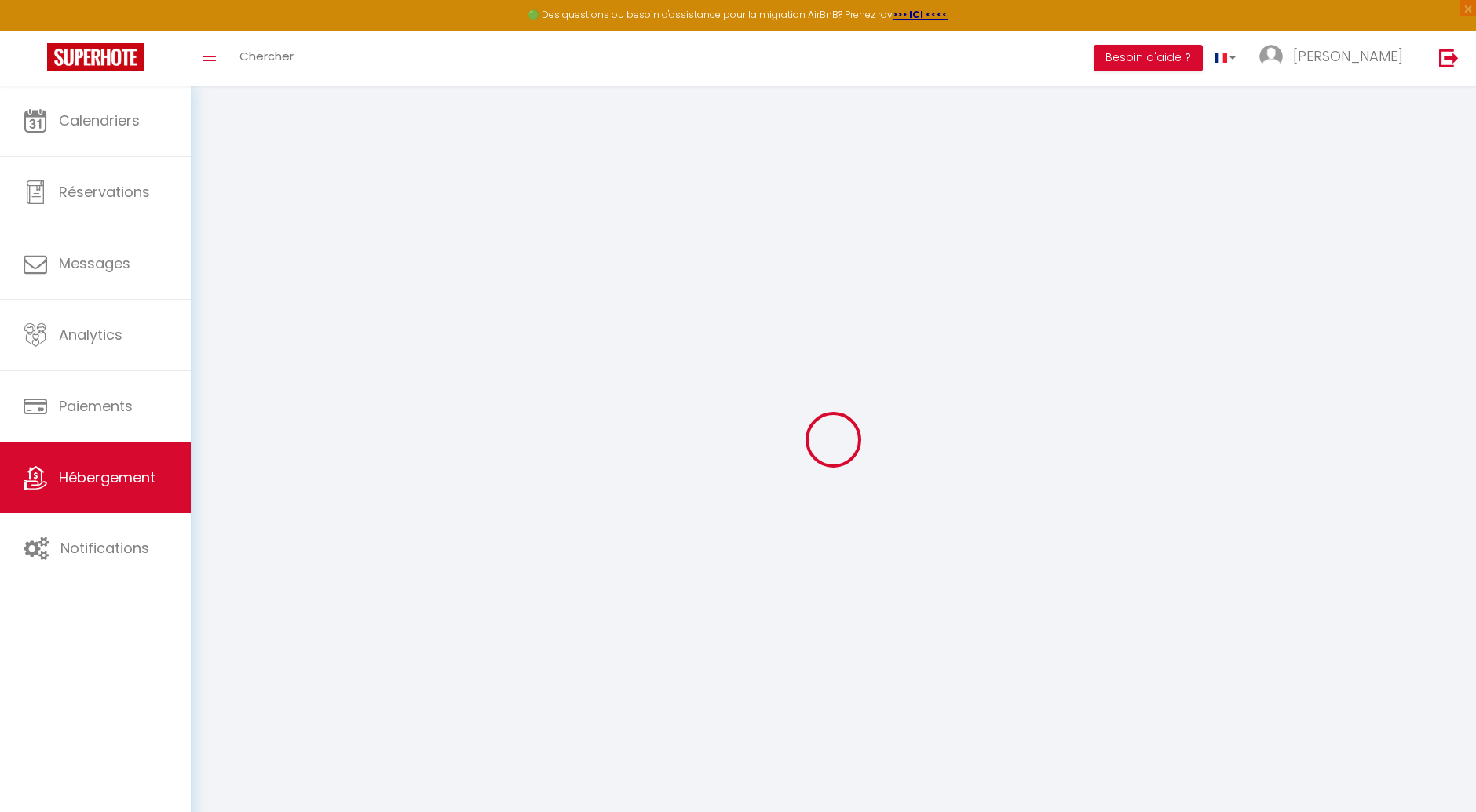
select select
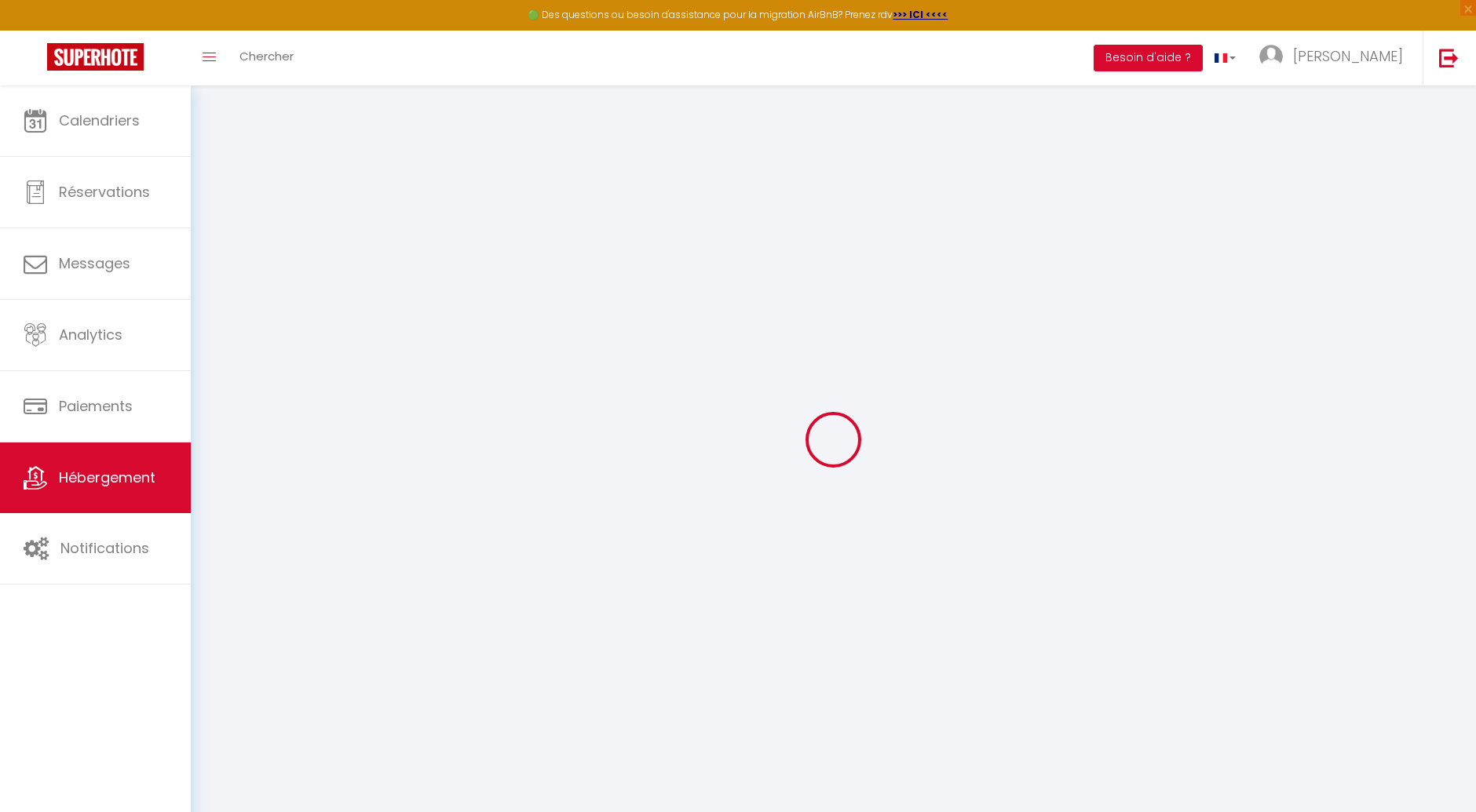
select select
checkbox input "false"
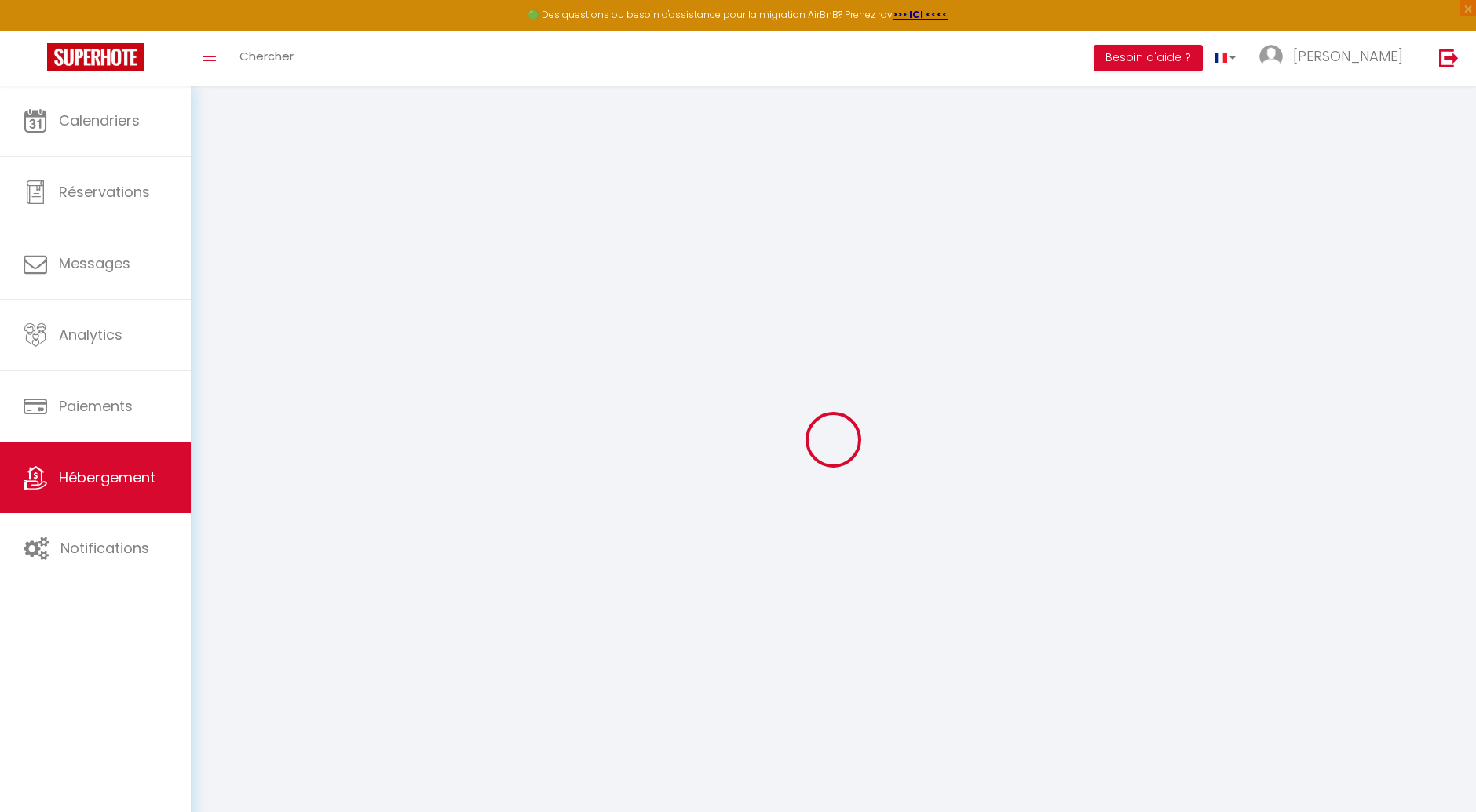
checkbox input "false"
select select
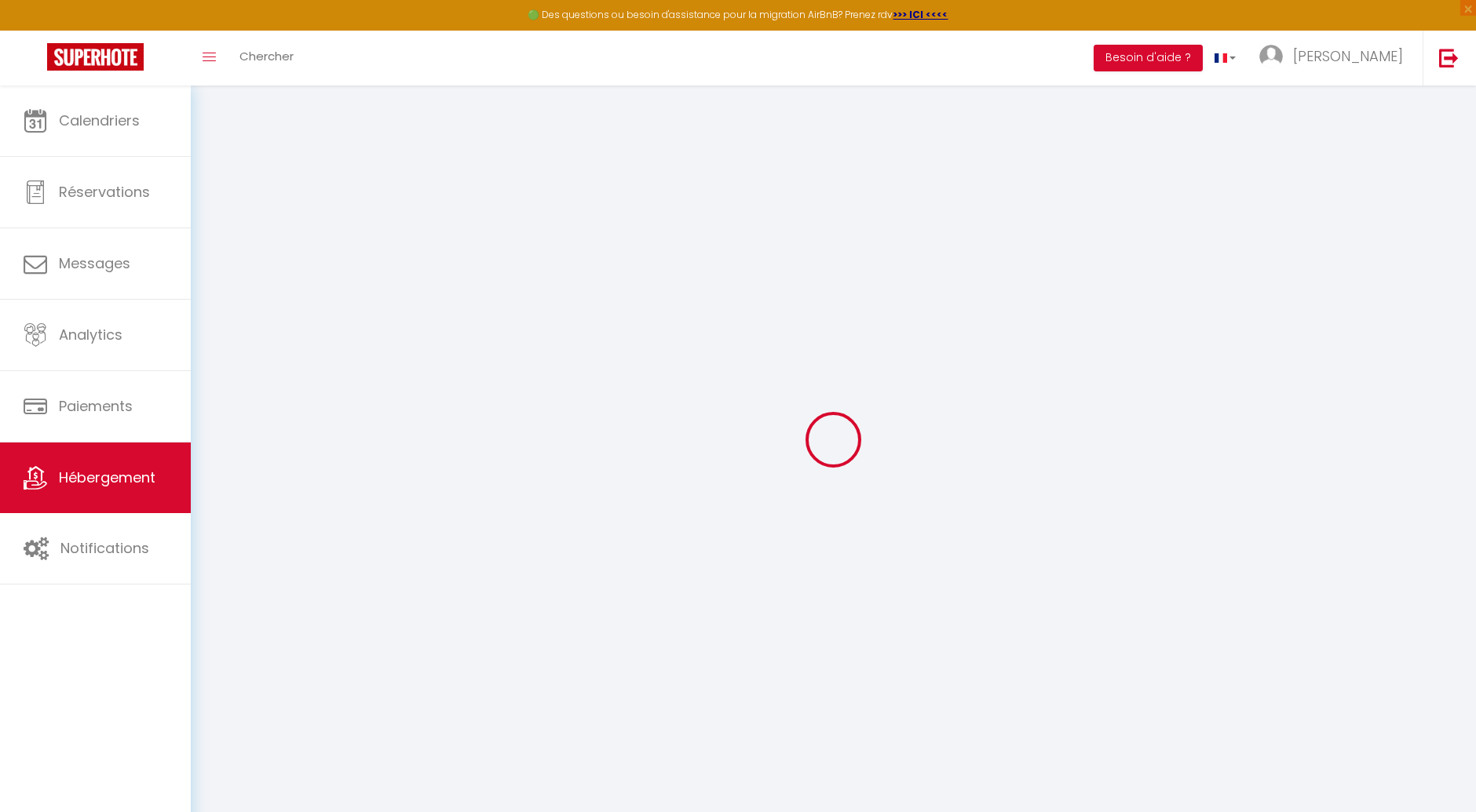
select select
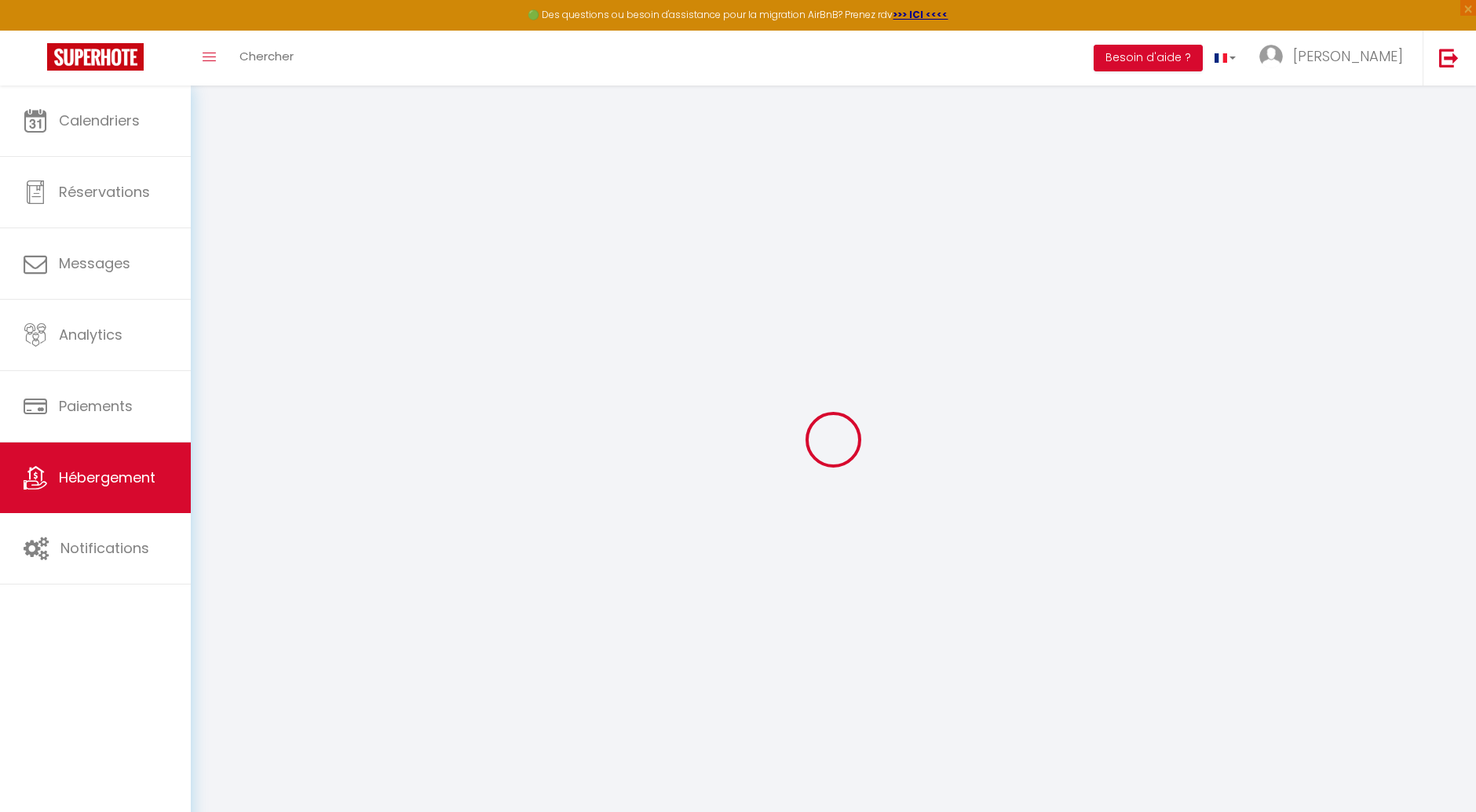
checkbox input "false"
select select
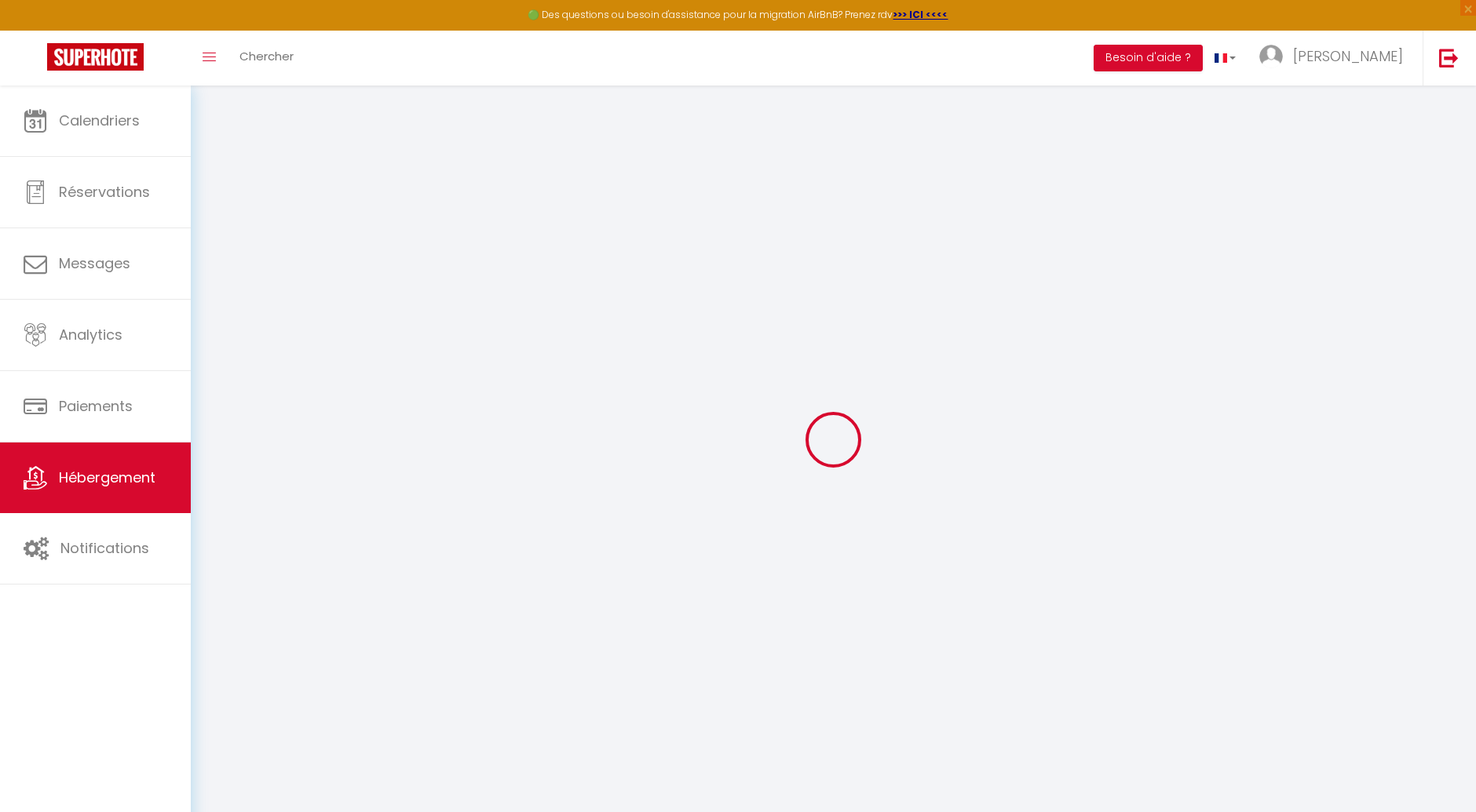
select select
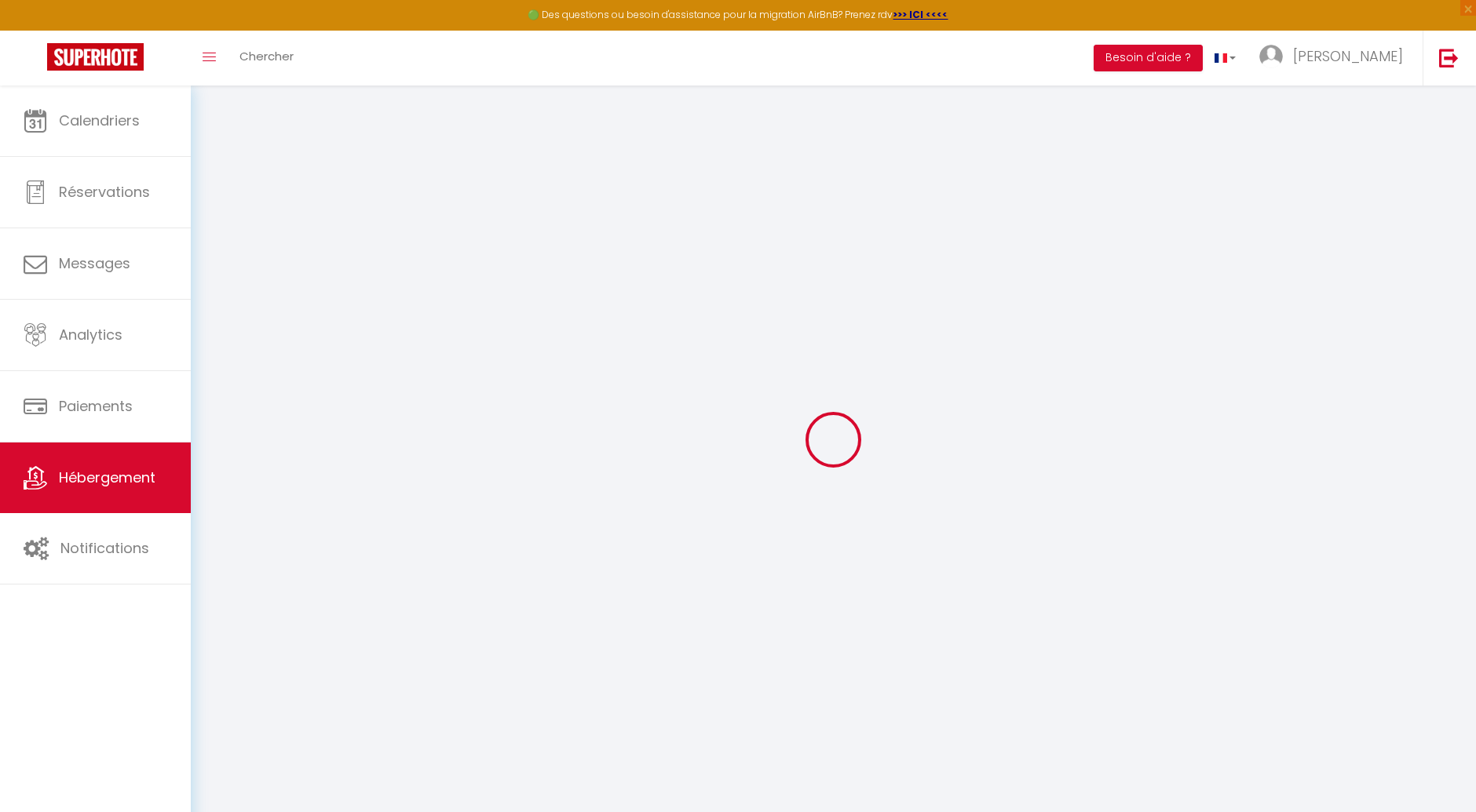
select select
checkbox input "false"
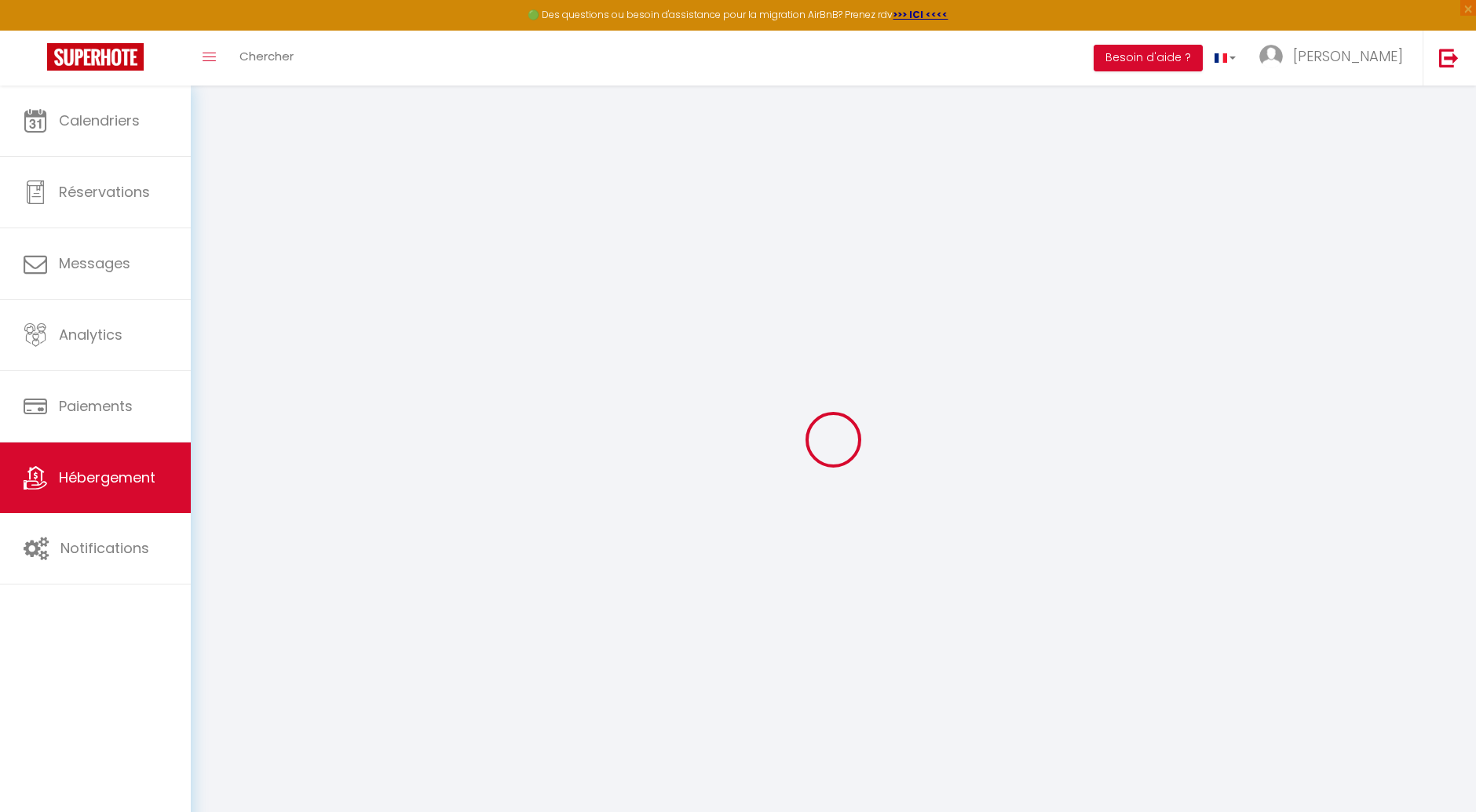
checkbox input "false"
select select
type input "[GEOGRAPHIC_DATA]*** climatisée, 4 Chambres, 10 Personnes, [PERSON_NAME] et Pri…"
type input "[PERSON_NAME]"
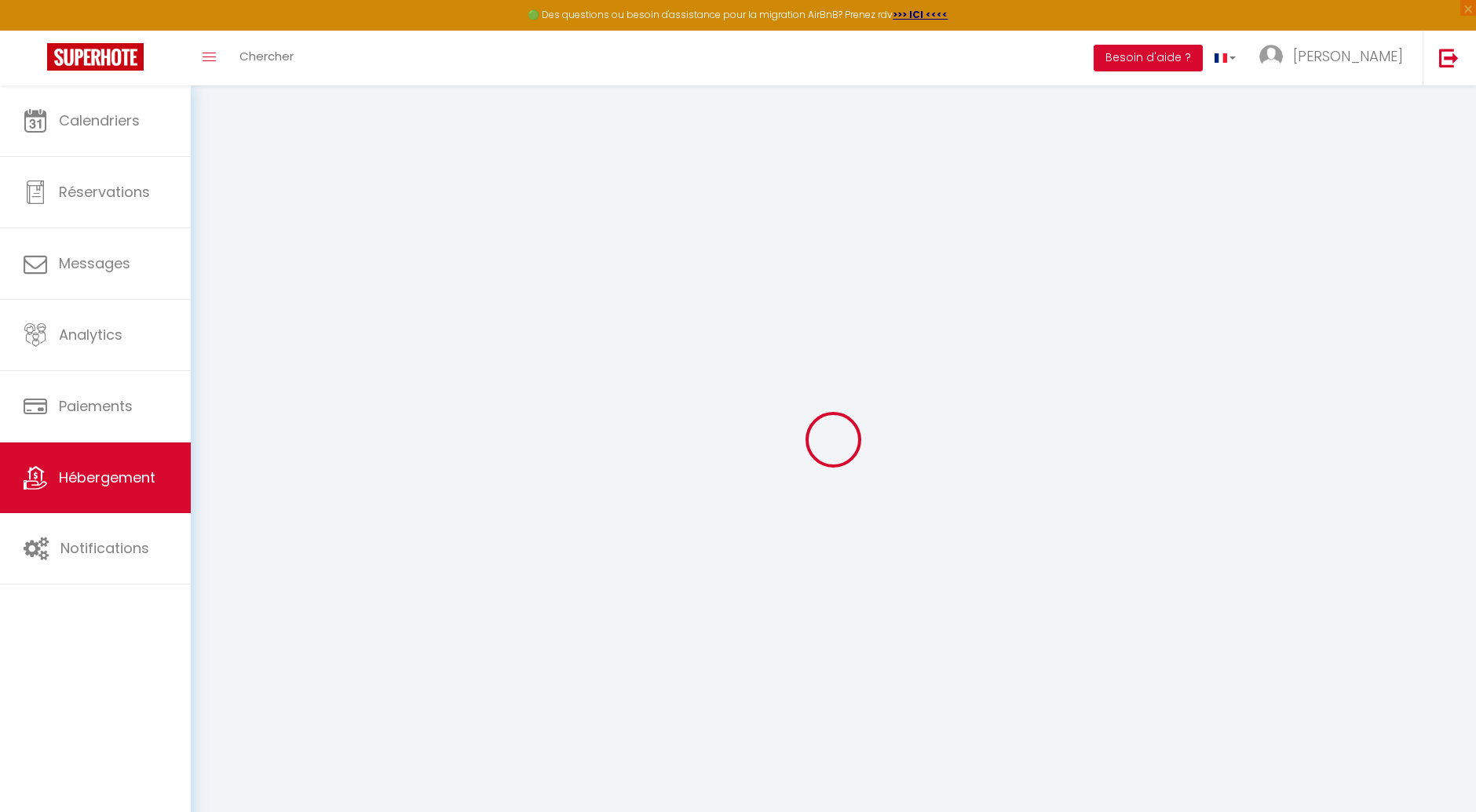
type input "Hermantier"
type input "[STREET_ADDRESS]"
type input "07260"
type input "JOYEUSE"
select select "houses"
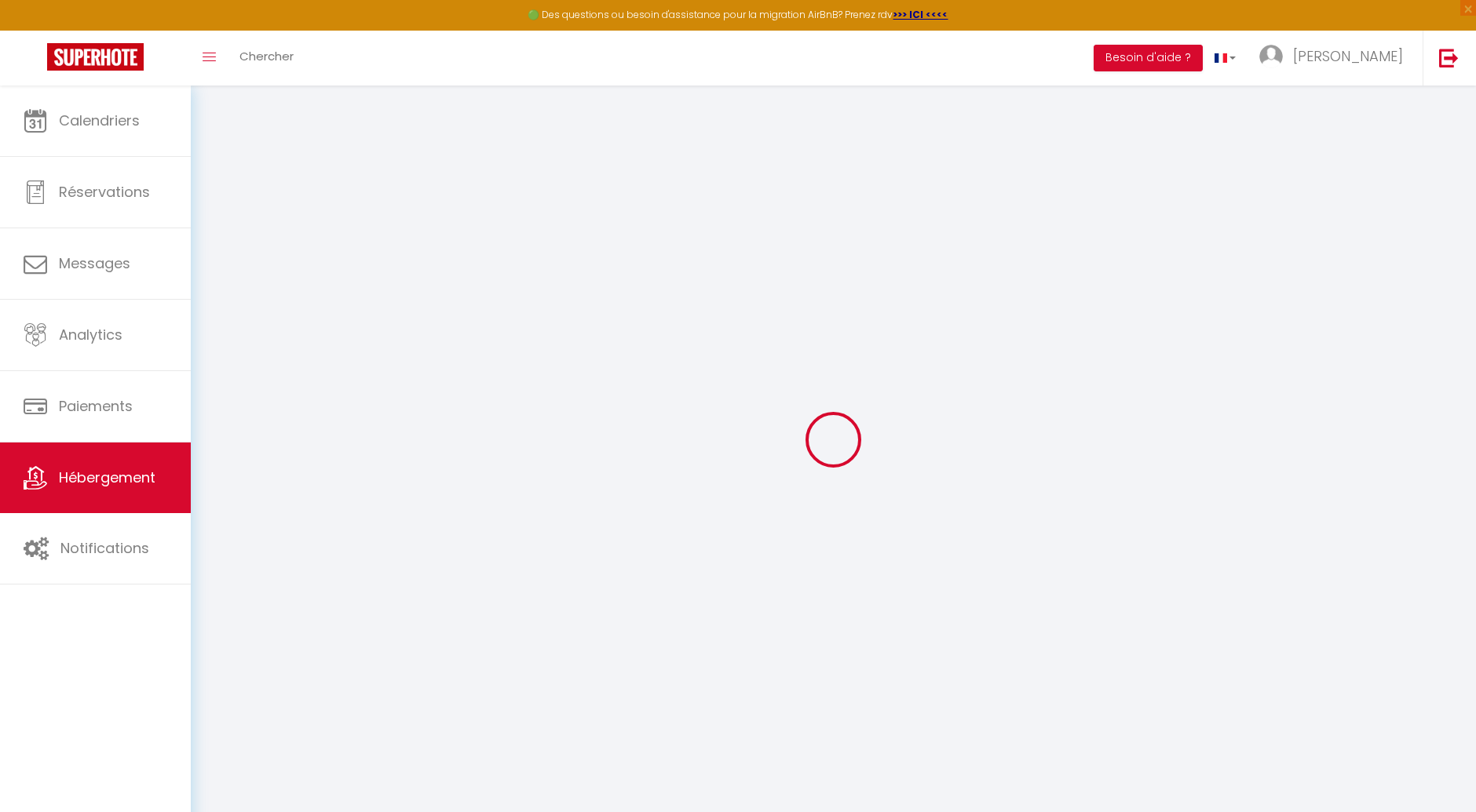
select select "10"
select select "4"
select select "2"
type input "100"
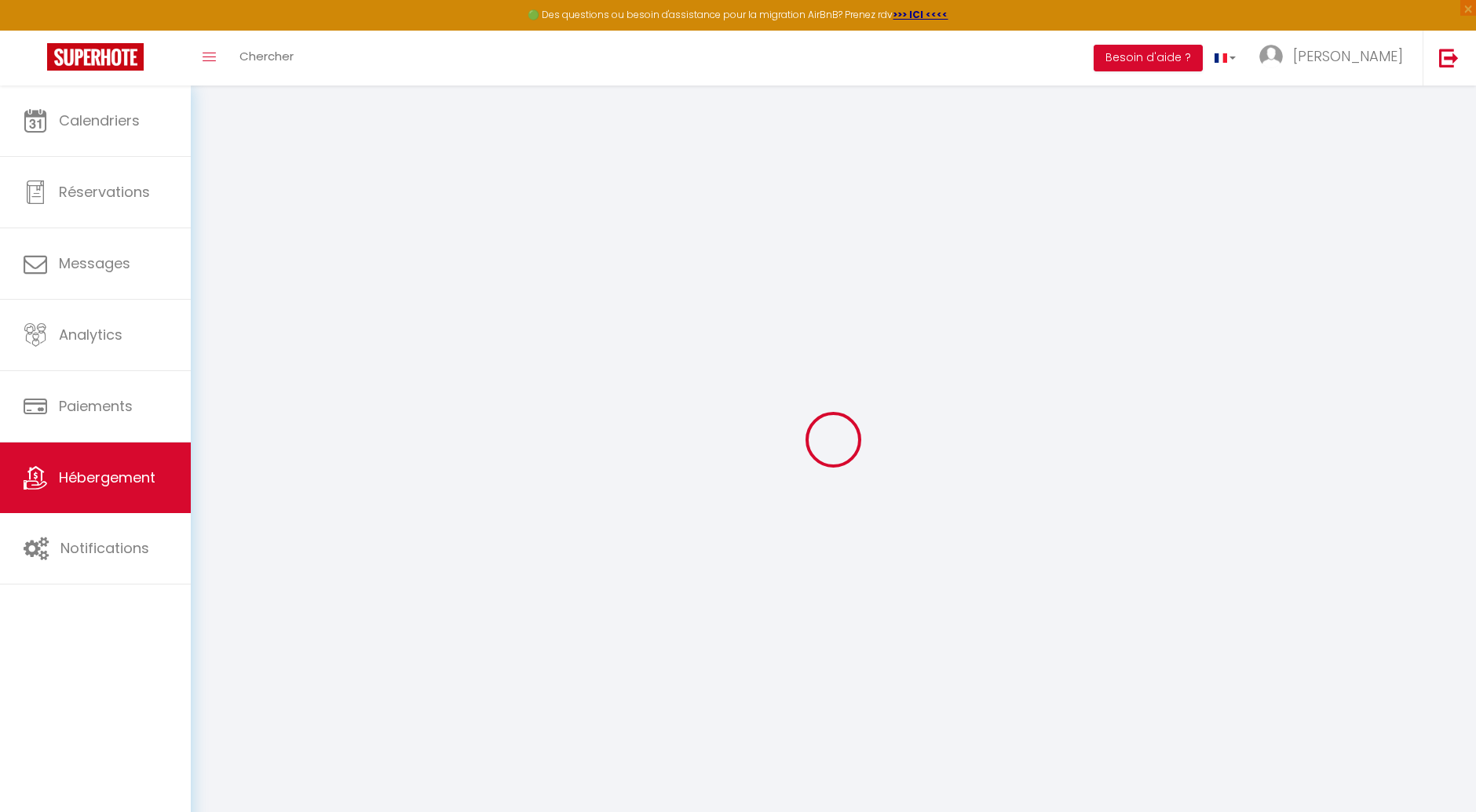
type input "10"
type input "1.10"
type input "1000"
select select
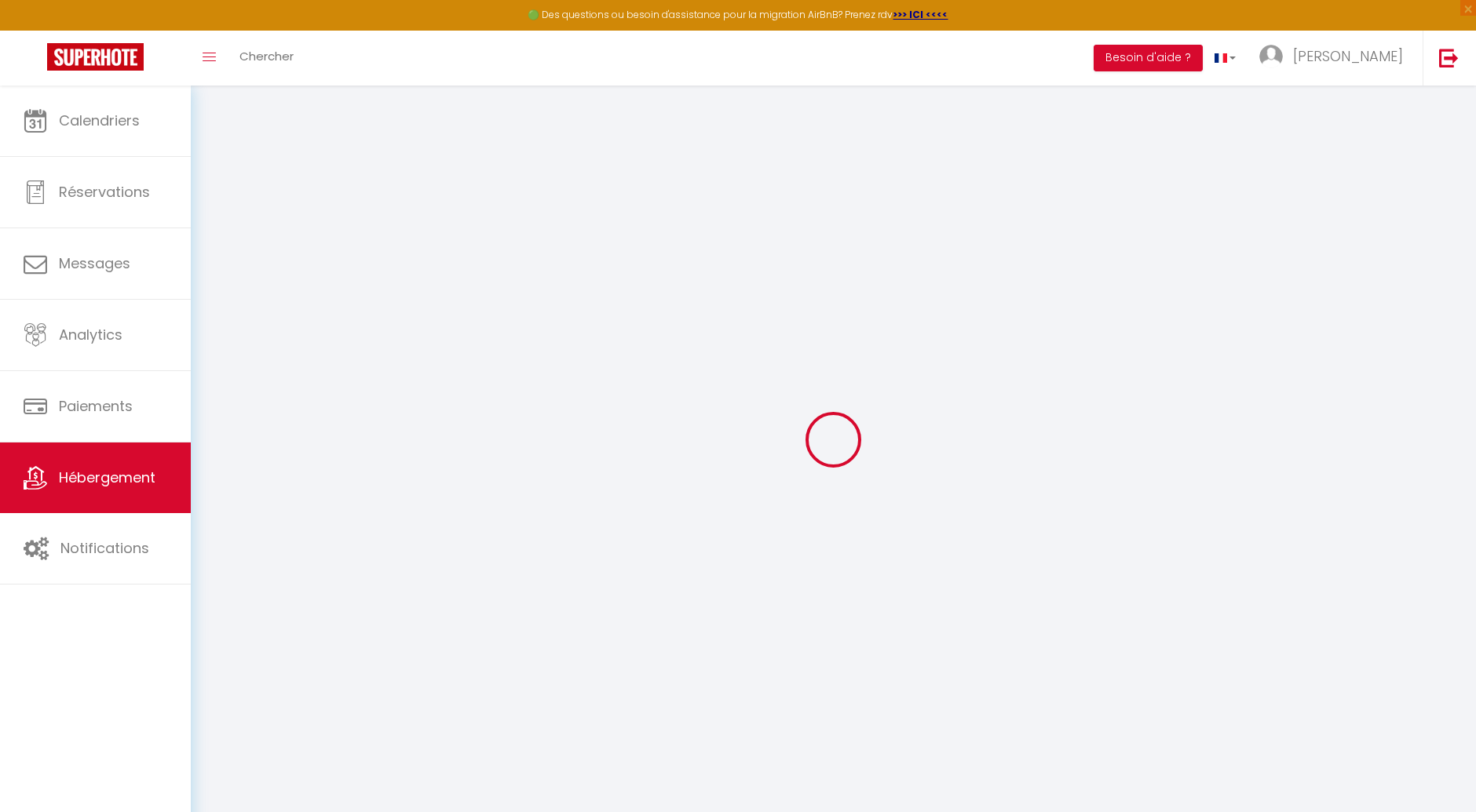
select select
type input "221 lotissement [GEOGRAPHIC_DATA],"
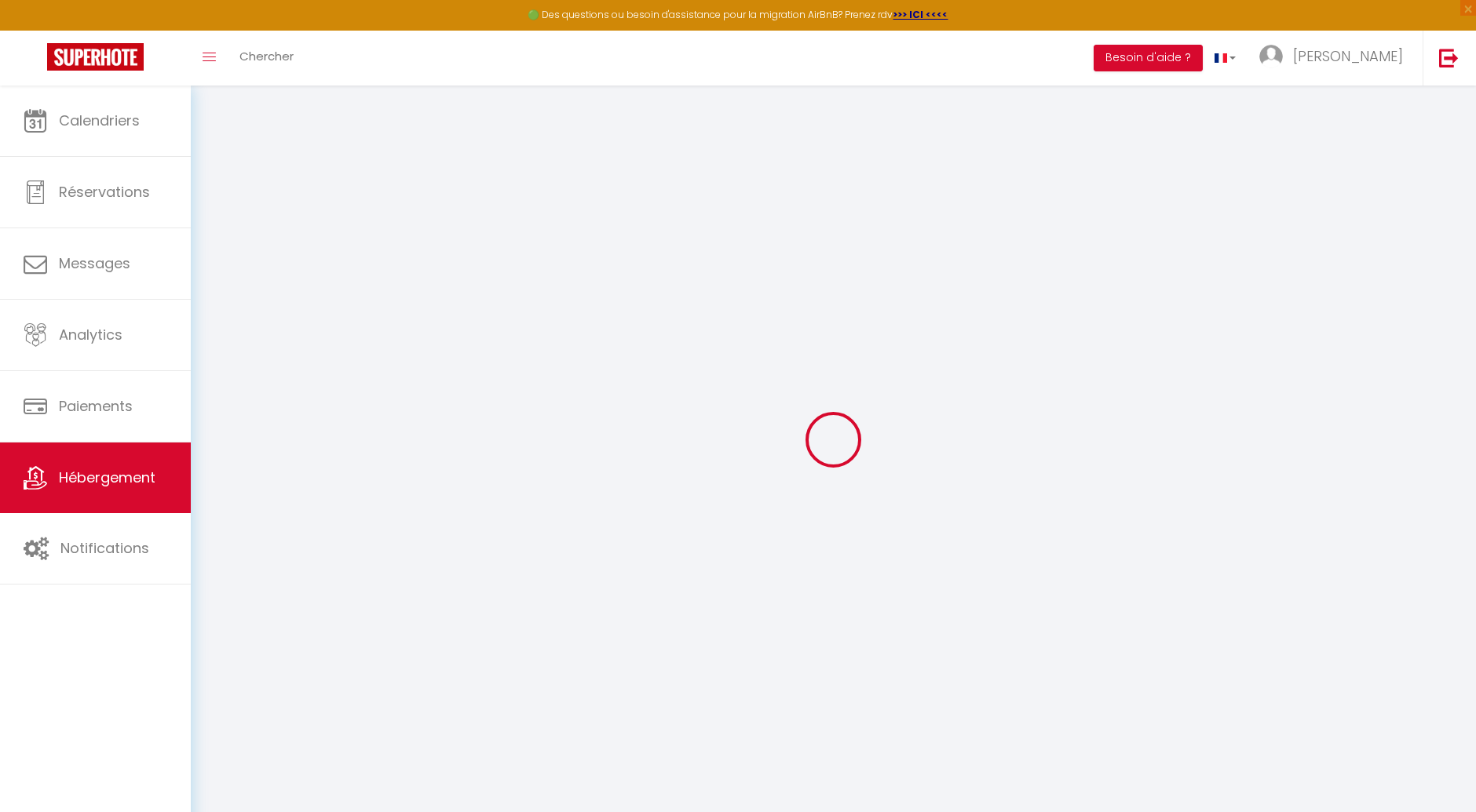
type input "07260"
type input "Joyeuse"
type input "[EMAIL_ADDRESS][DOMAIN_NAME]"
select select "5208"
checkbox input "false"
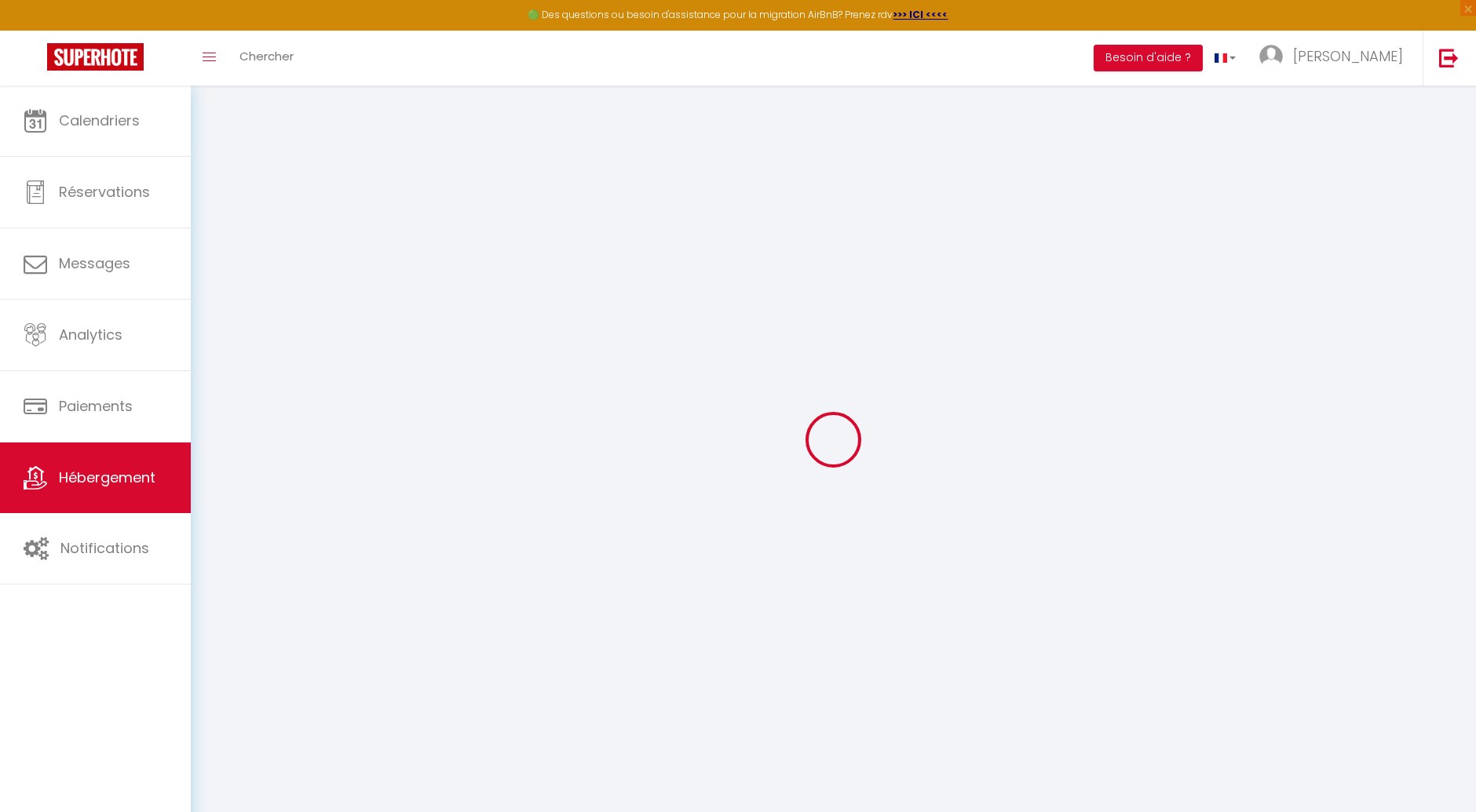
checkbox input "false"
checkbox input "true"
checkbox input "false"
select select
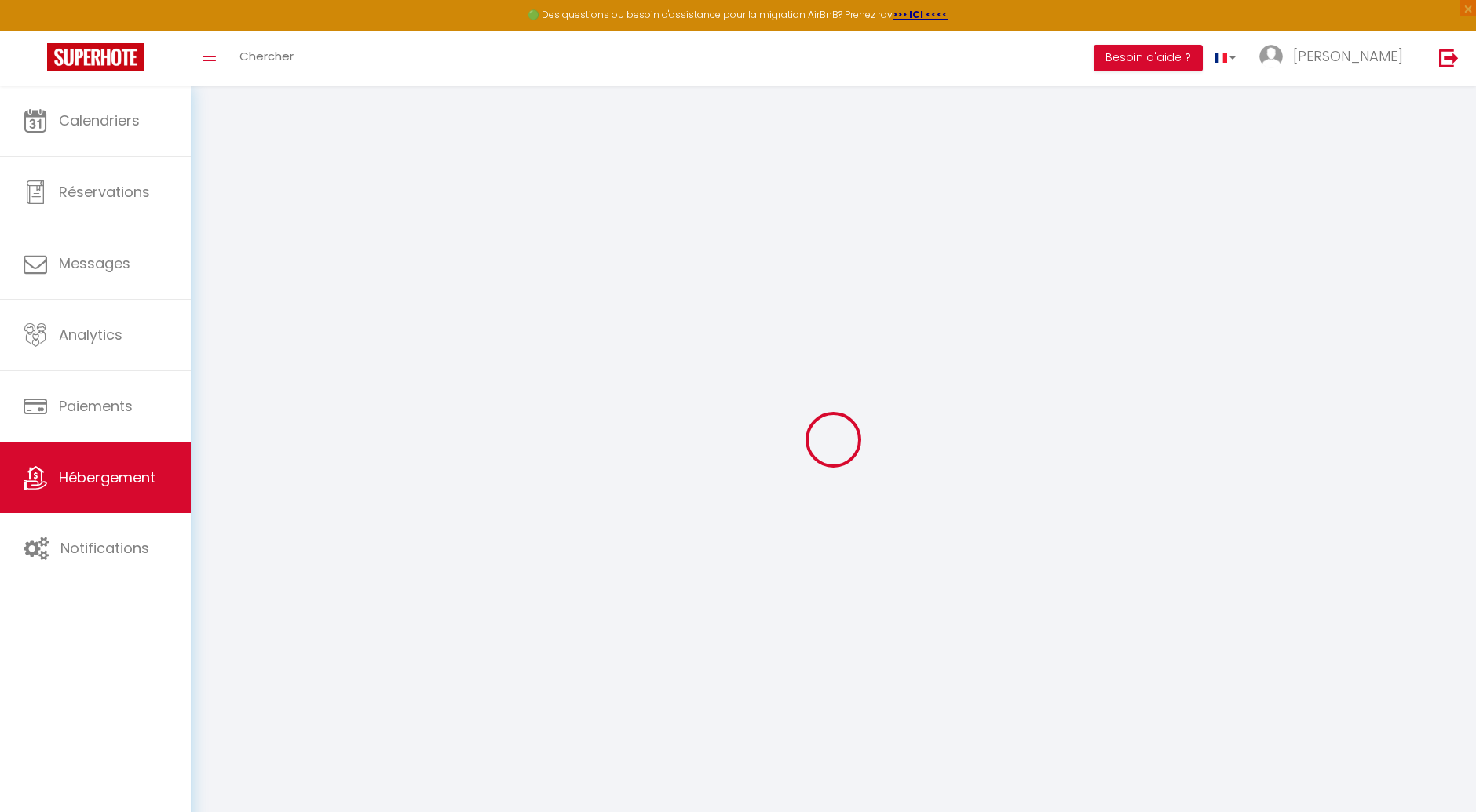
type input "0"
select select
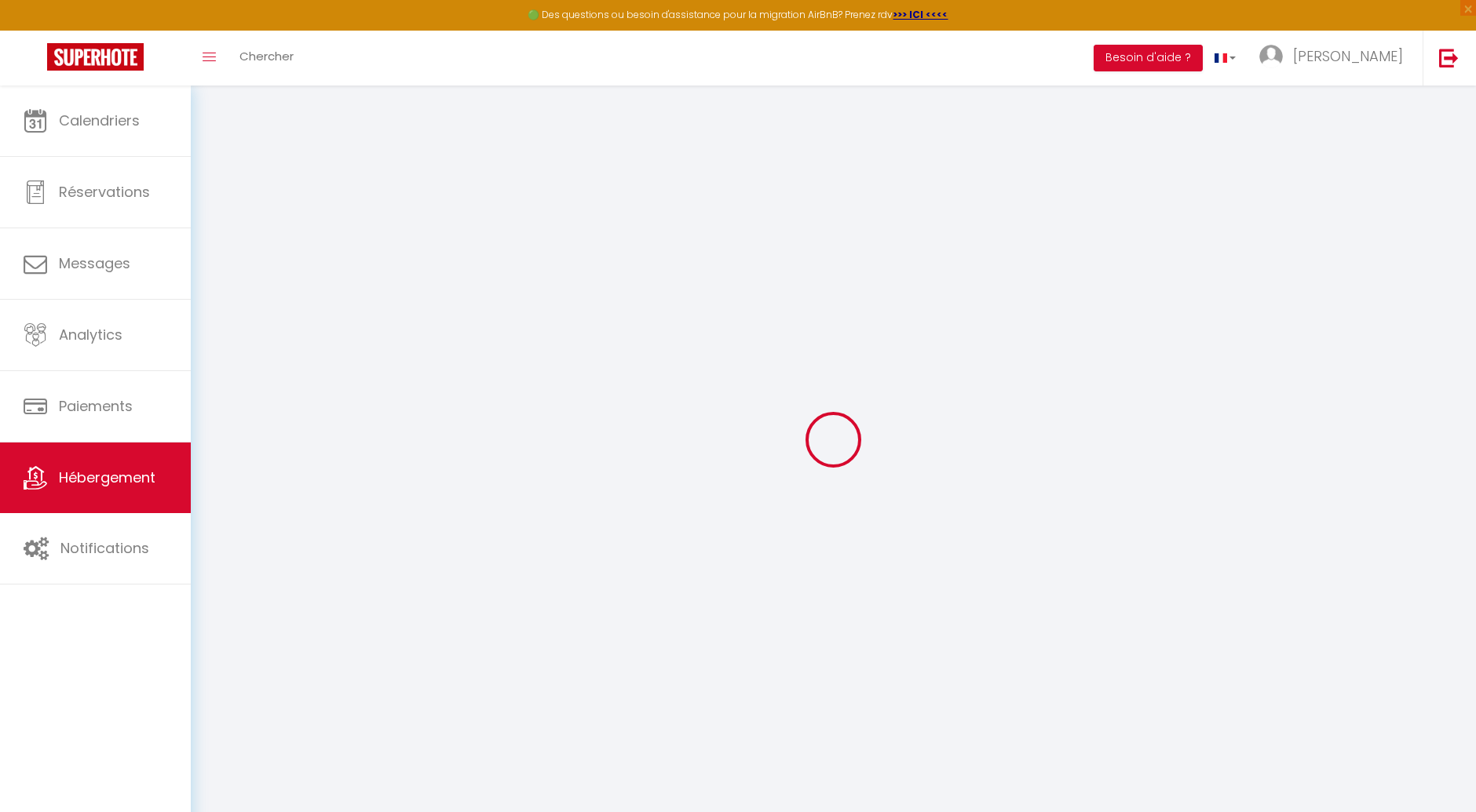
select select
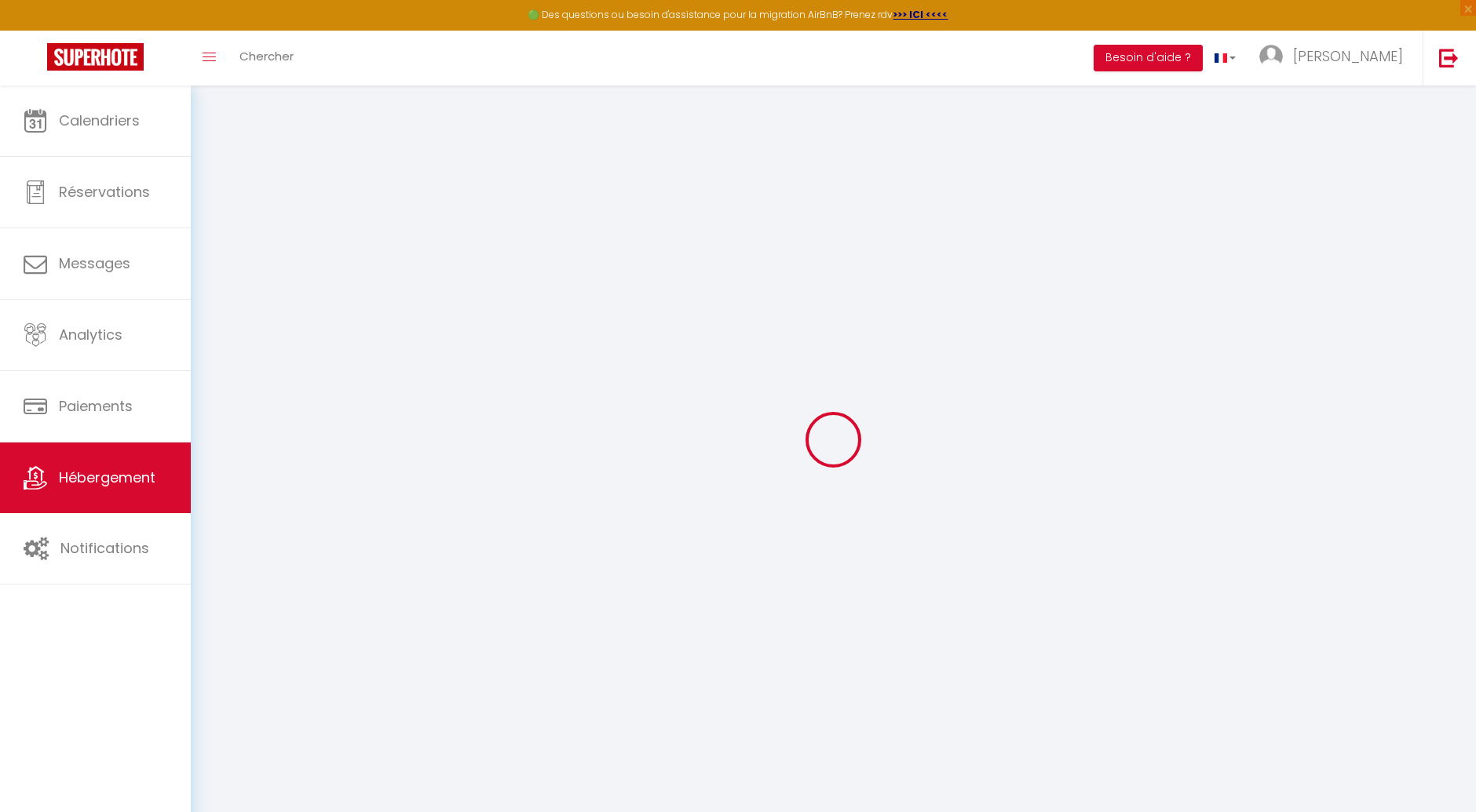
checkbox input "false"
checkbox input "true"
checkbox input "false"
select select "+ 27 %"
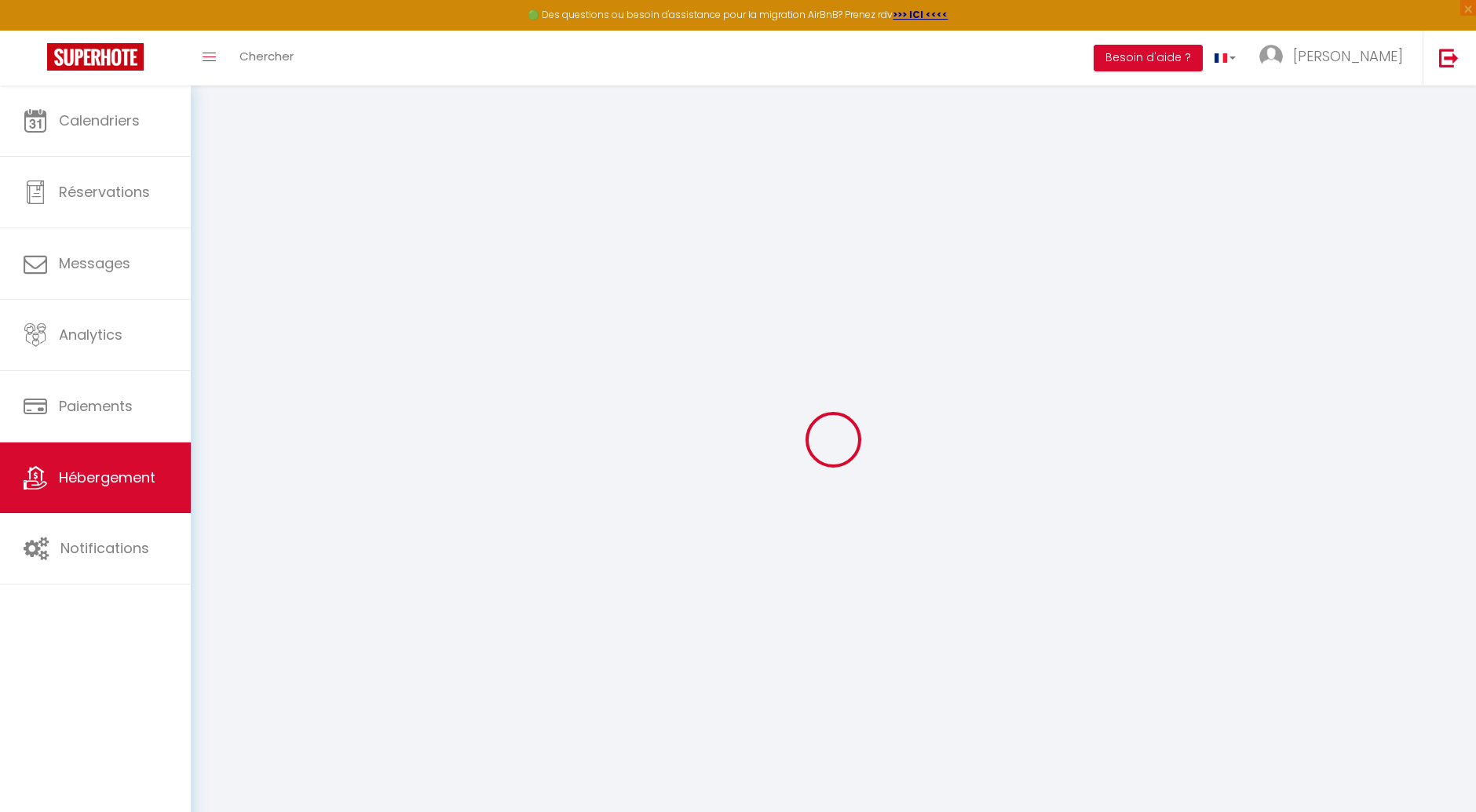
select select "+ 28 %"
checkbox input "false"
checkbox input "true"
checkbox input "false"
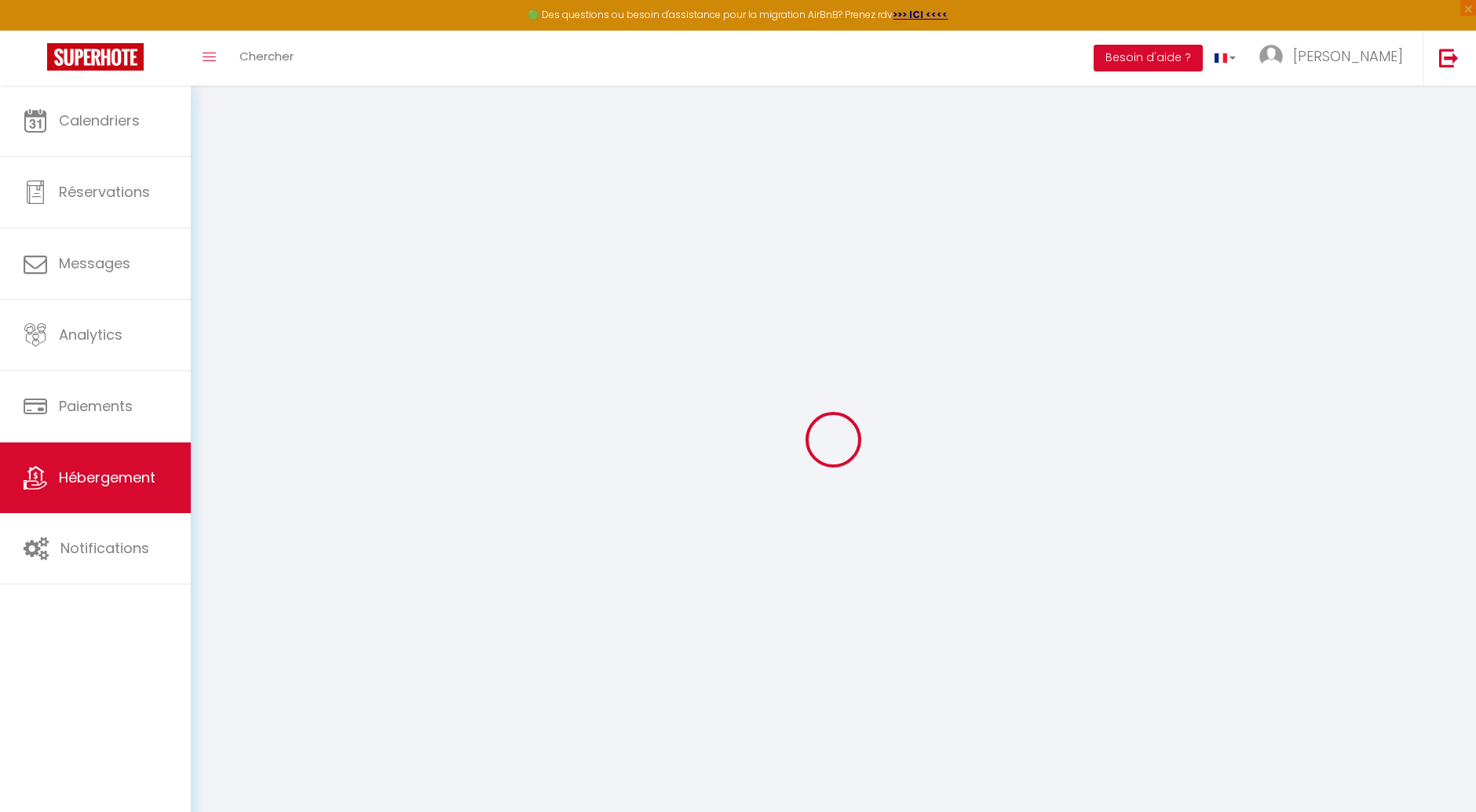
select select "16:00"
select select "20:00"
select select "10:00"
select select "15"
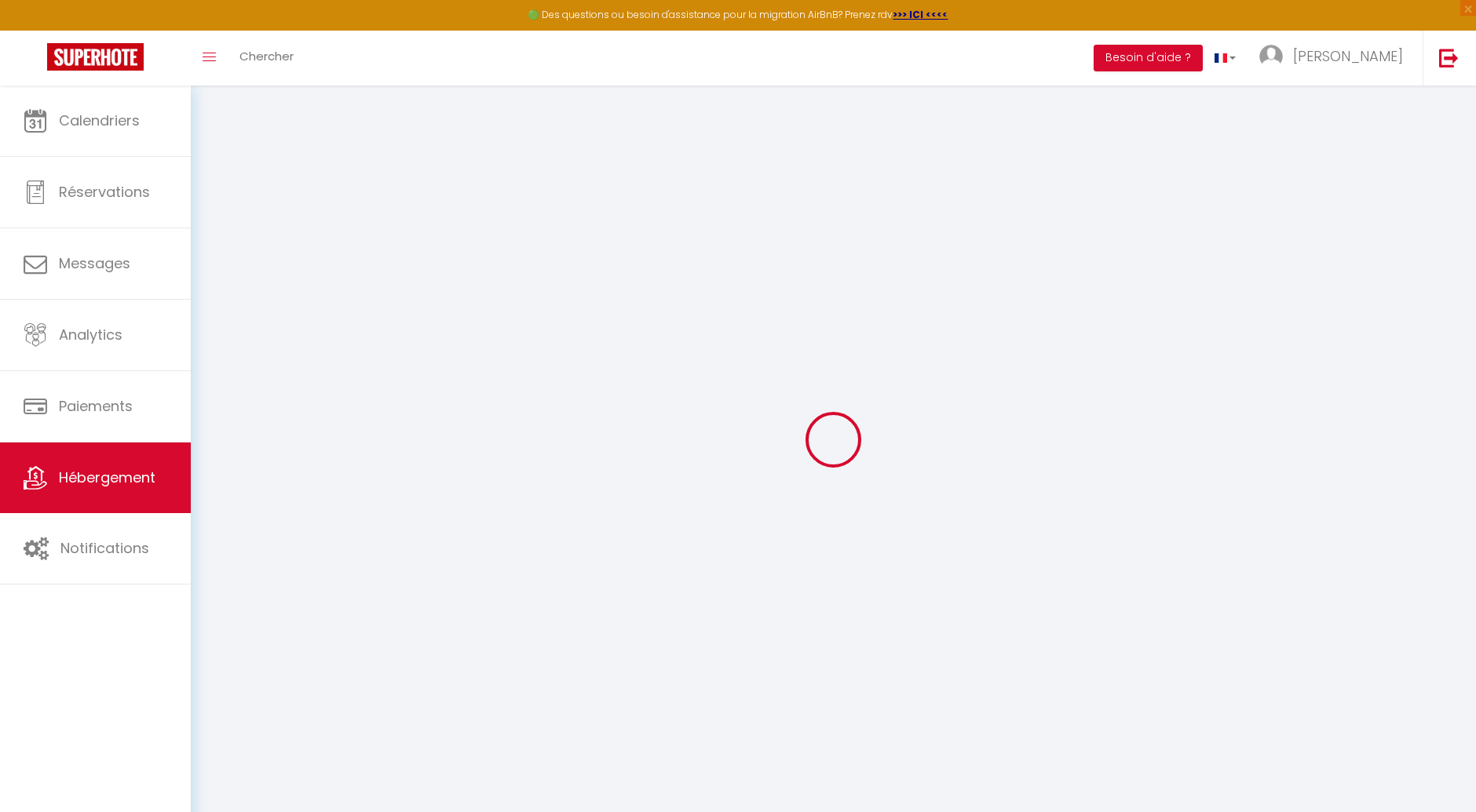
select select "20:00"
select select "well_reviewed_guests"
select select "EUR"
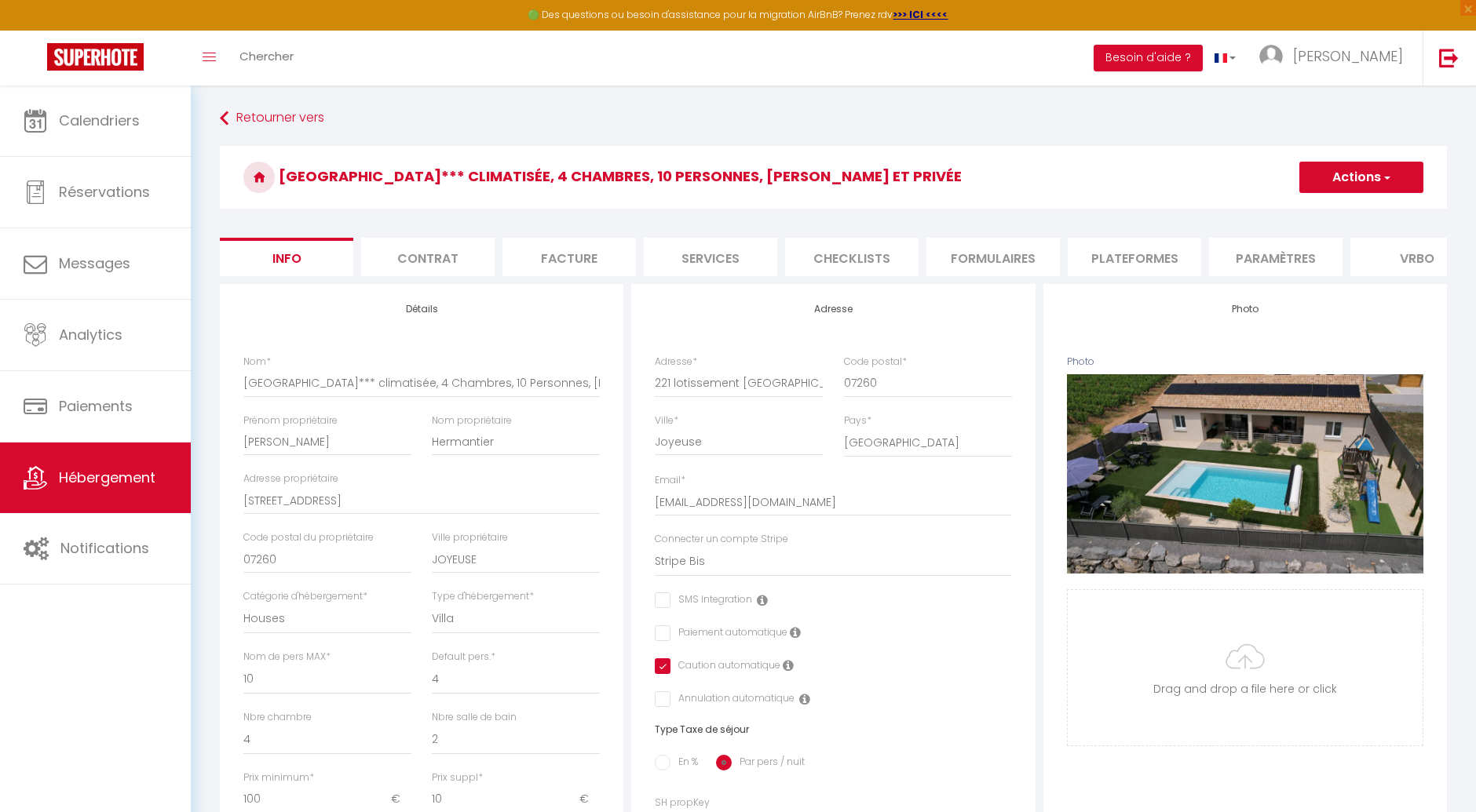
click at [1123, 262] on li "Plateformes" at bounding box center [1134, 257] width 134 height 38
select select
